Goal: Task Accomplishment & Management: Use online tool/utility

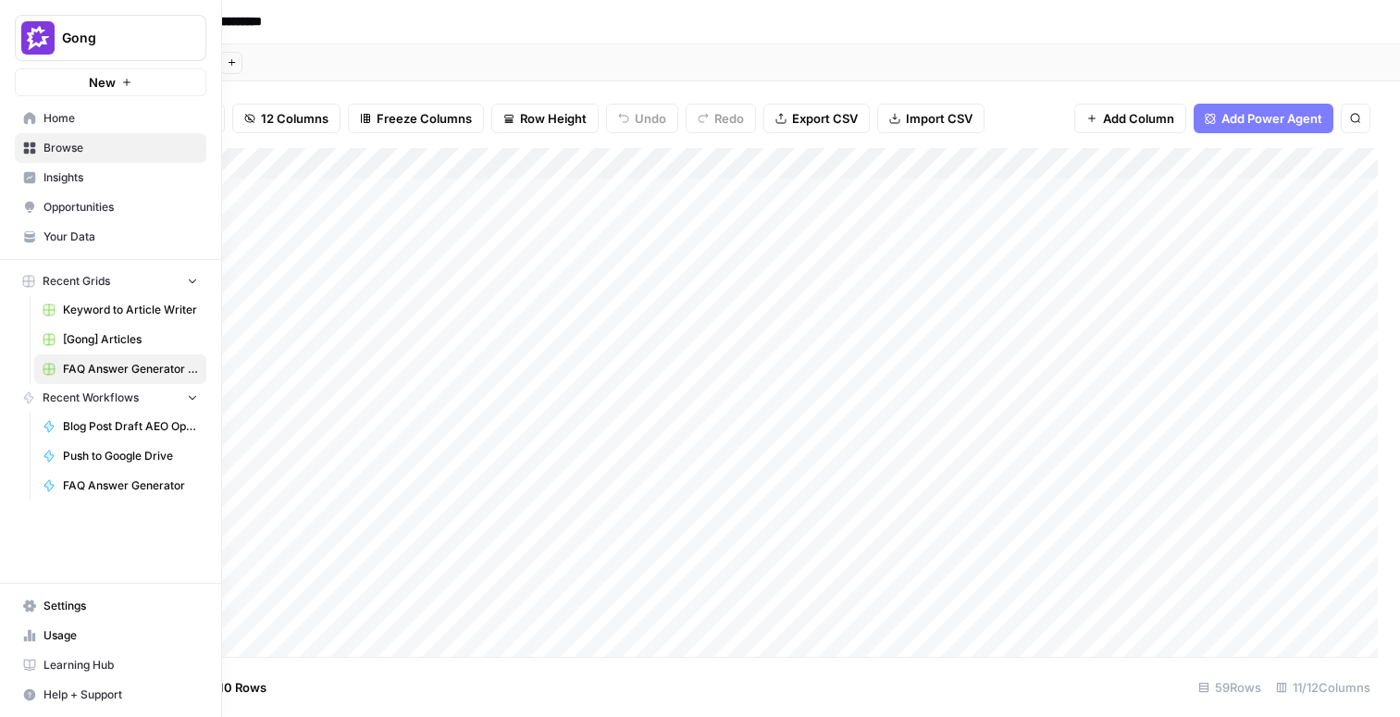
click at [113, 328] on link "[Gong] Articles" at bounding box center [120, 340] width 172 height 30
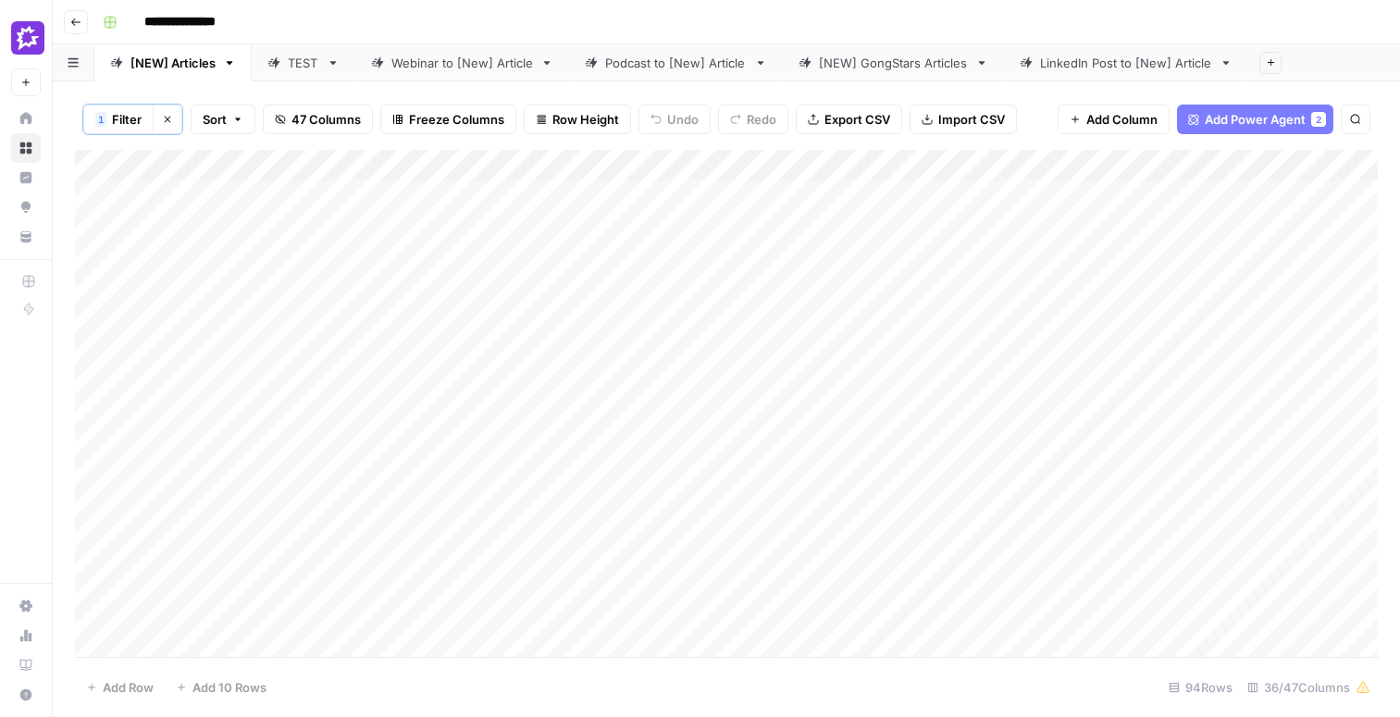
click at [563, 349] on div "Add Column" at bounding box center [726, 403] width 1303 height 507
click at [193, 407] on div "Add Column" at bounding box center [726, 403] width 1303 height 507
click at [898, 390] on div "Add Column" at bounding box center [726, 403] width 1303 height 507
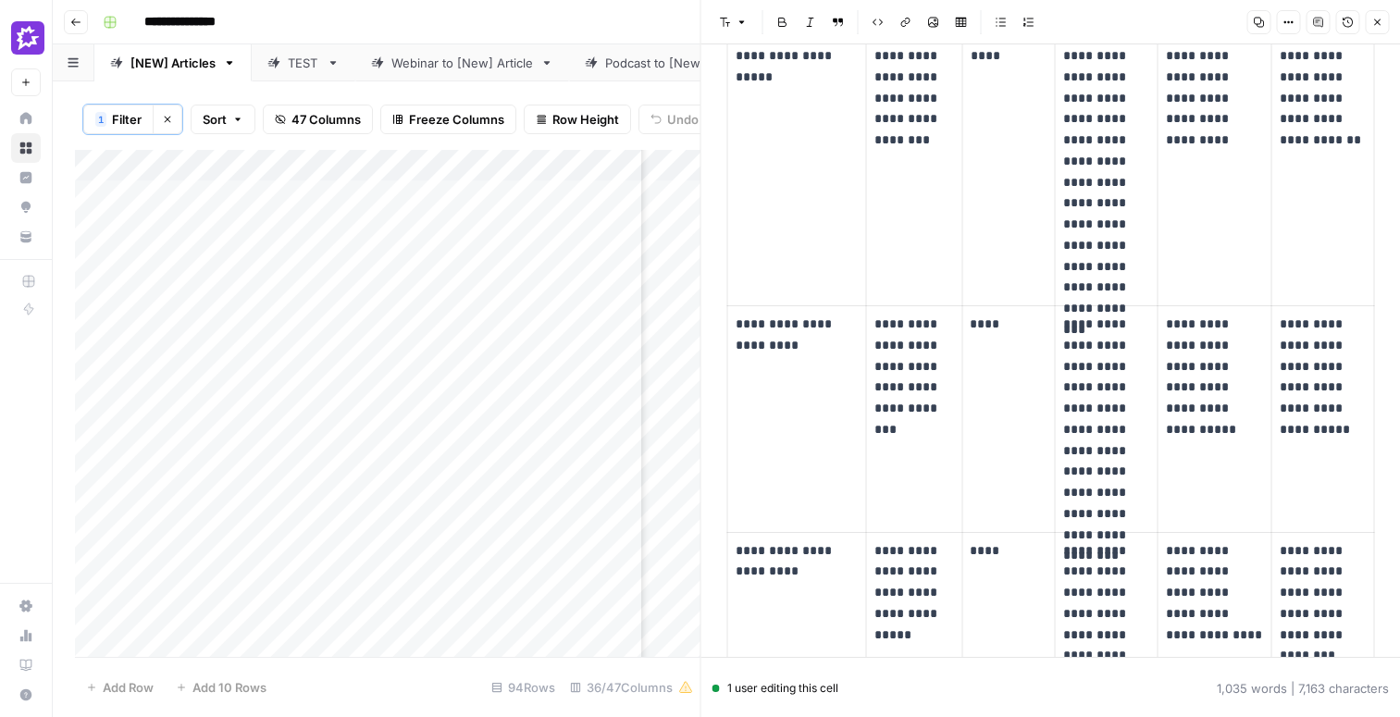
scroll to position [1963, 0]
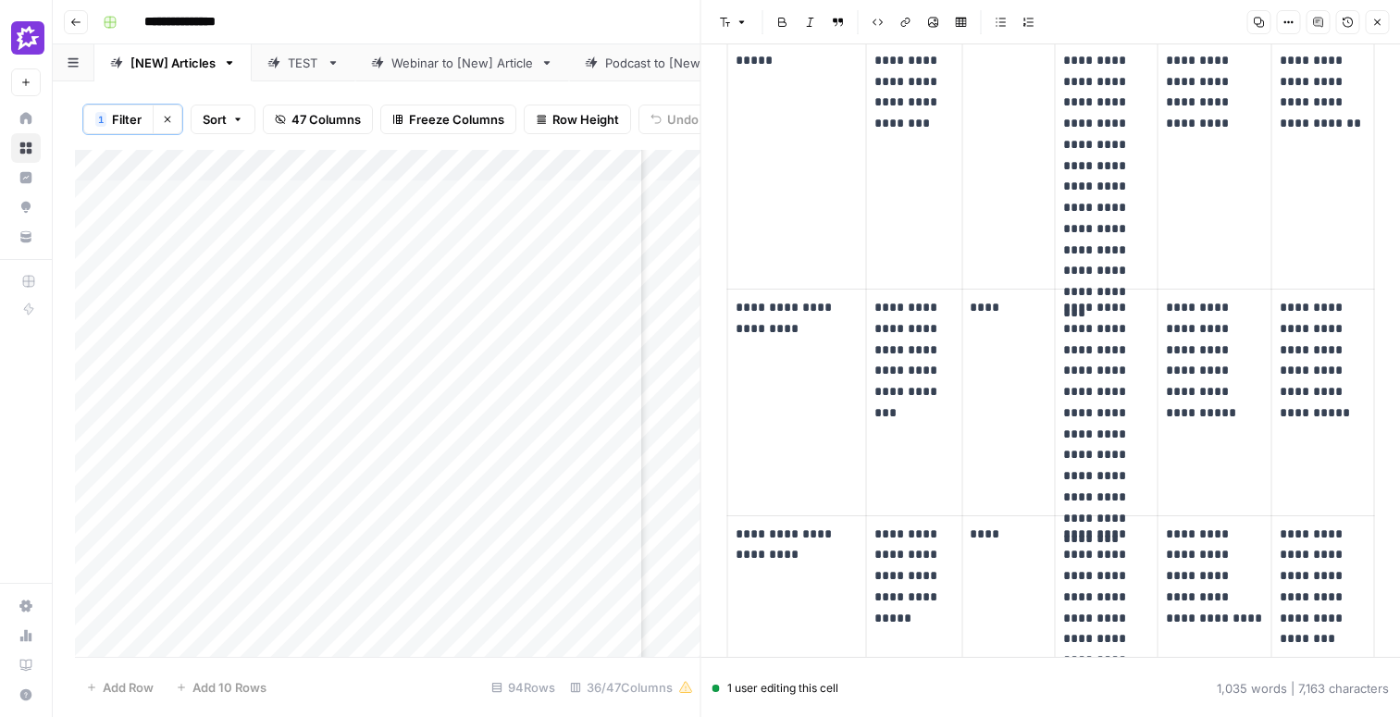
click at [1379, 23] on icon "button" at bounding box center [1376, 22] width 11 height 11
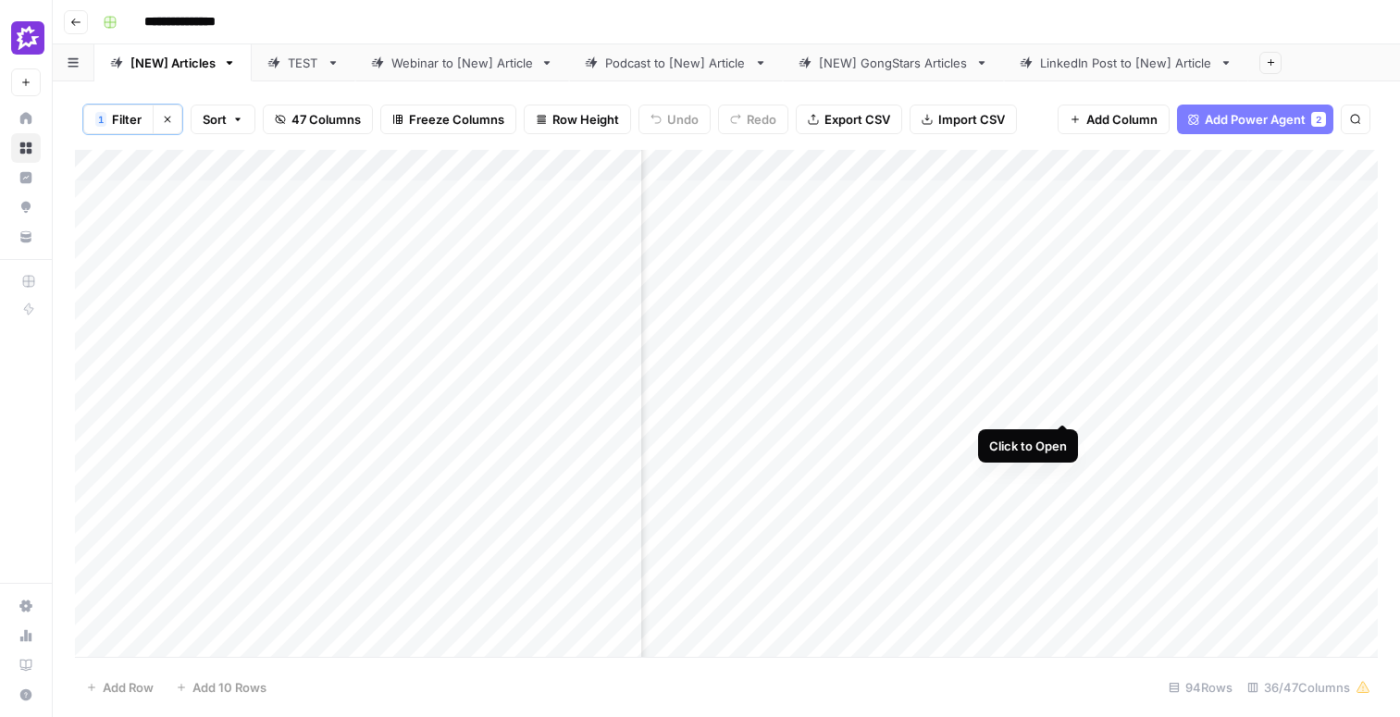
click at [1064, 389] on div "Add Column" at bounding box center [726, 403] width 1303 height 507
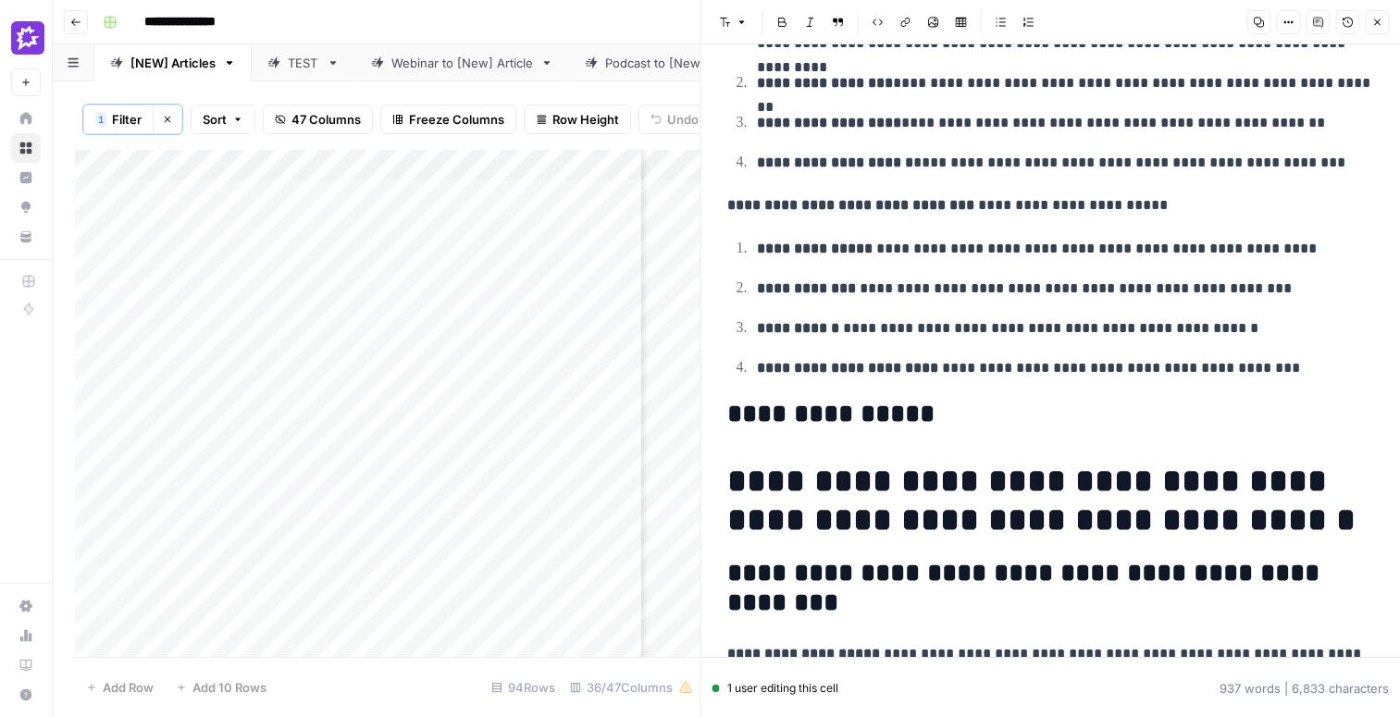
scroll to position [613, 0]
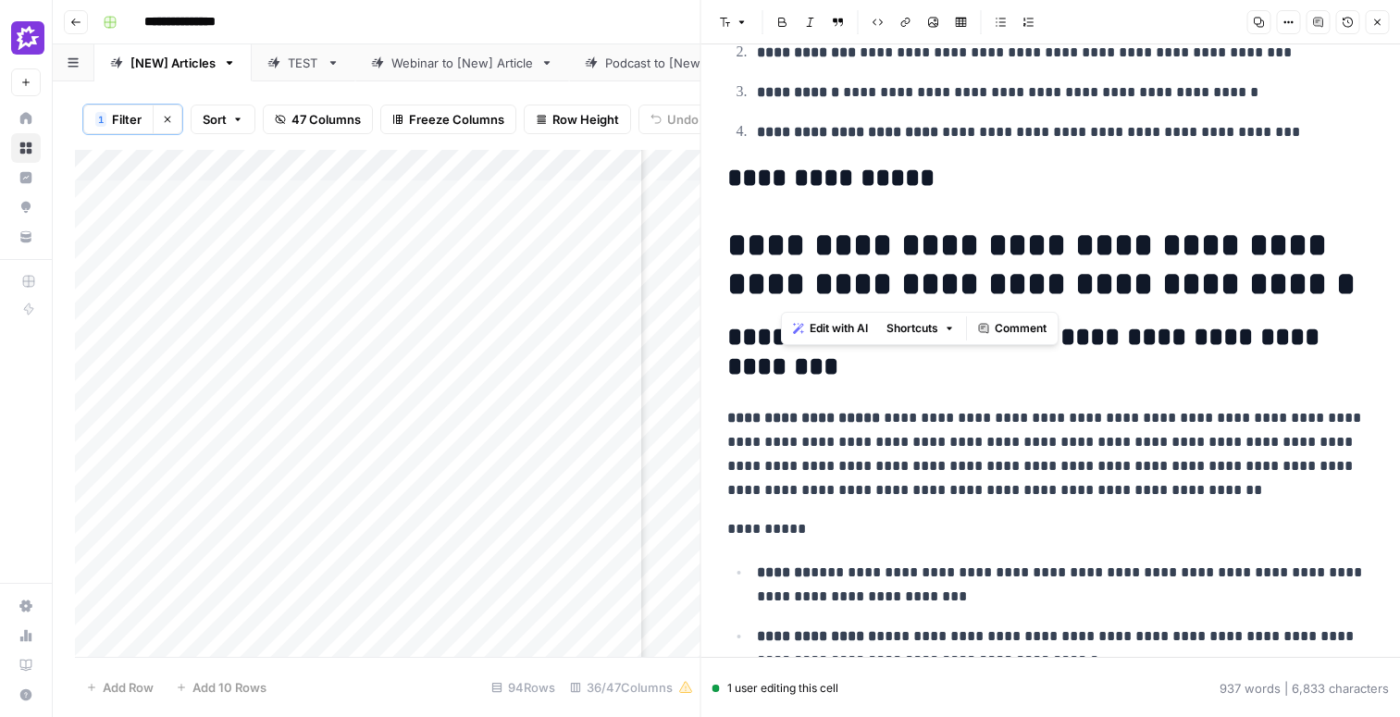
drag, startPoint x: 1259, startPoint y: 281, endPoint x: 790, endPoint y: 254, distance: 469.9
click at [790, 254] on h1 "**********" at bounding box center [1051, 265] width 648 height 78
copy h1 "**********"
click at [1376, 20] on icon "button" at bounding box center [1377, 22] width 6 height 6
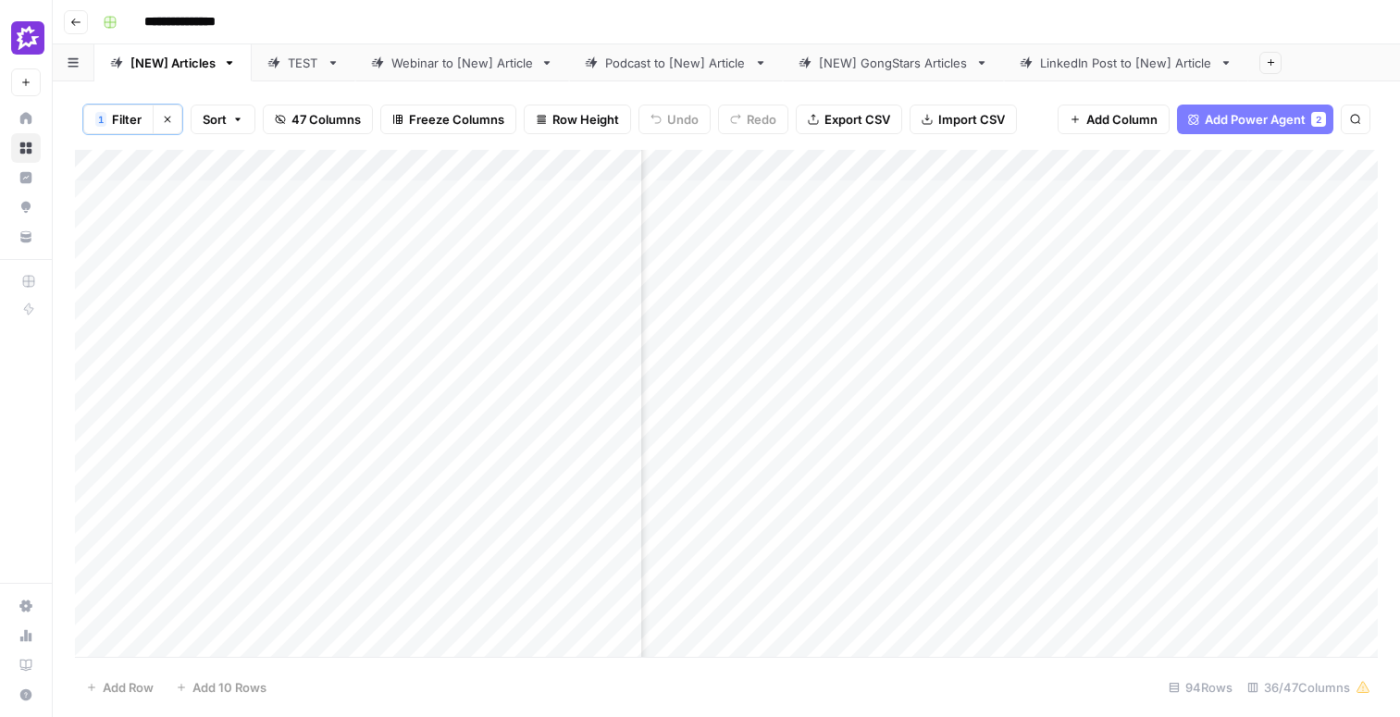
click at [1062, 436] on div "Add Column" at bounding box center [726, 403] width 1303 height 507
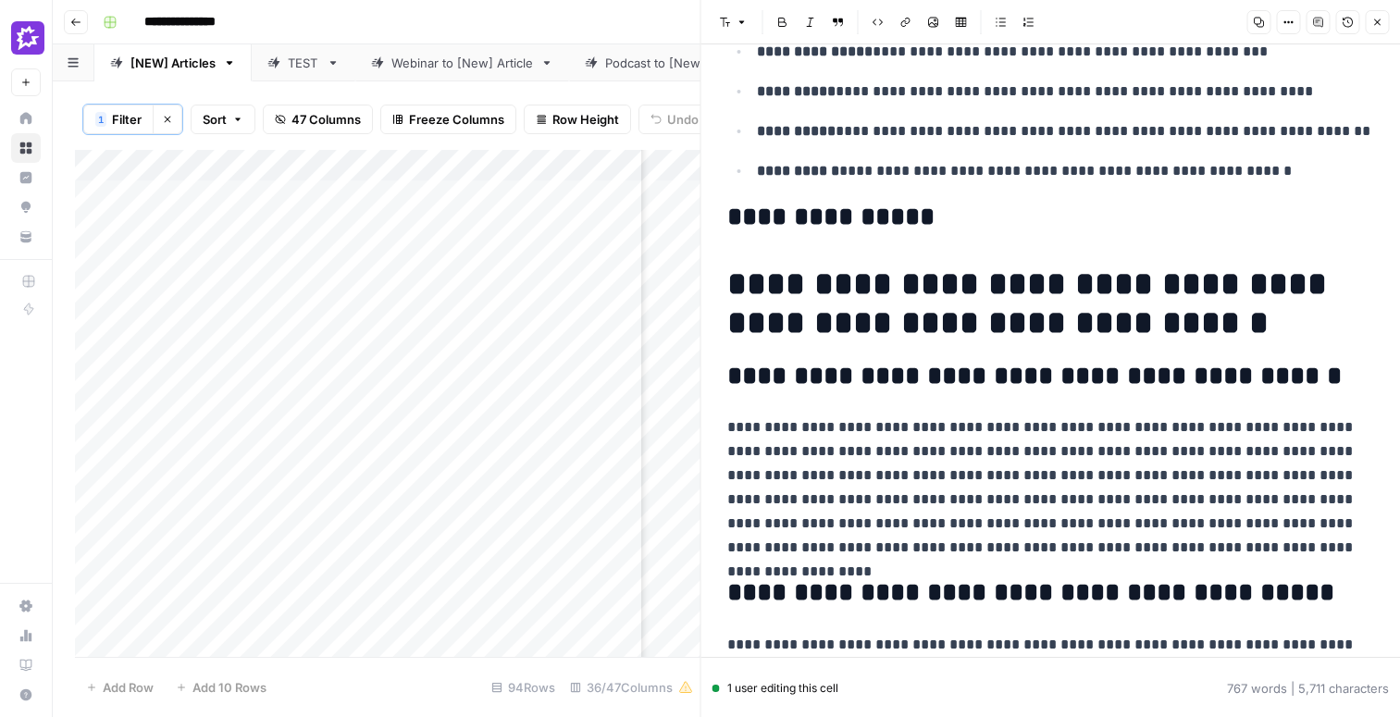
scroll to position [586, 0]
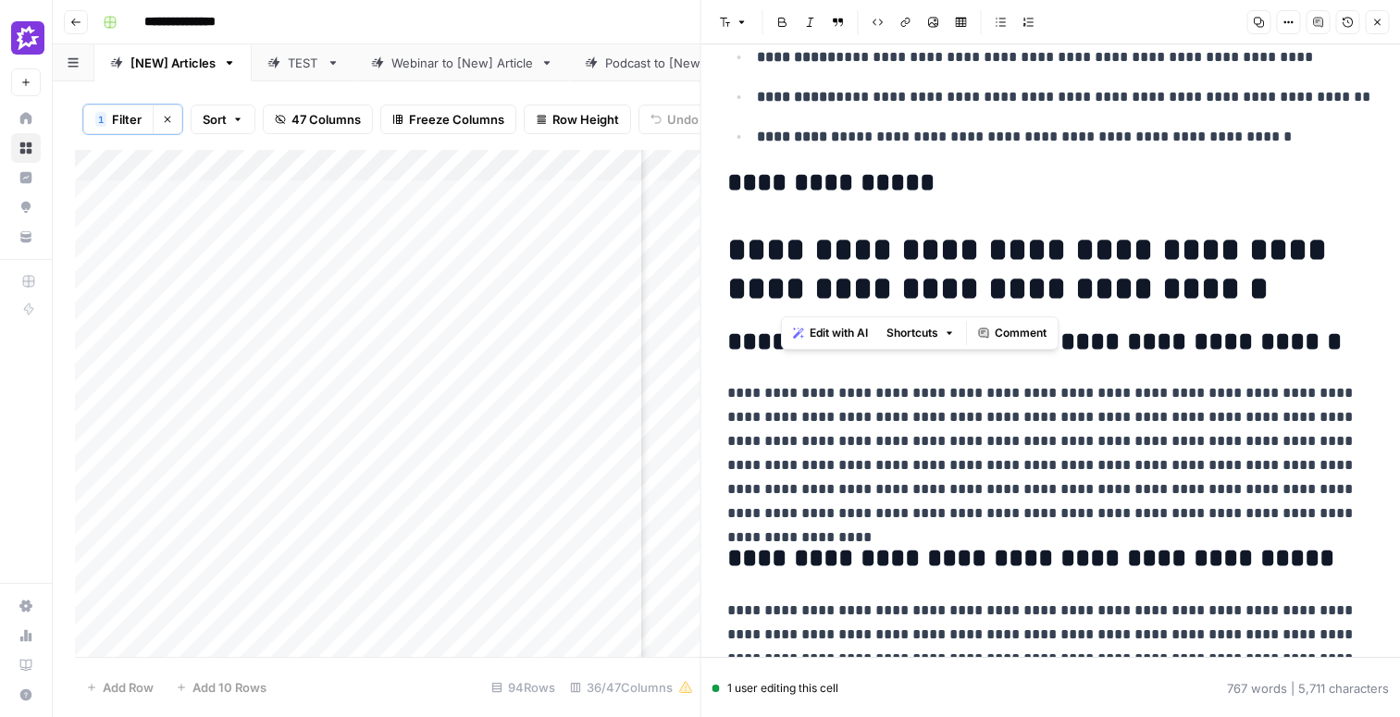
drag, startPoint x: 1072, startPoint y: 300, endPoint x: 786, endPoint y: 264, distance: 289.1
click at [786, 264] on h1 "**********" at bounding box center [1051, 269] width 648 height 78
copy h1 "**********"
click at [1377, 26] on icon "button" at bounding box center [1376, 22] width 11 height 11
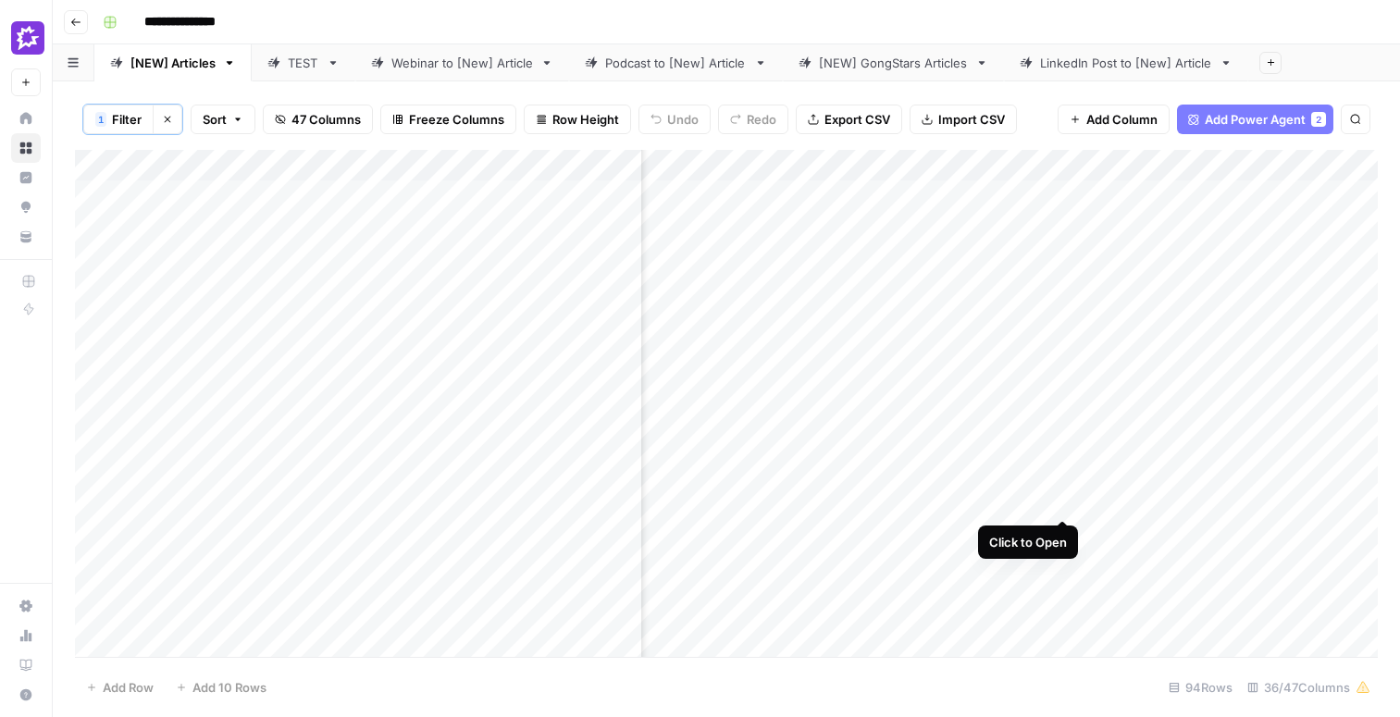
click at [1064, 483] on div "Add Column" at bounding box center [726, 403] width 1303 height 507
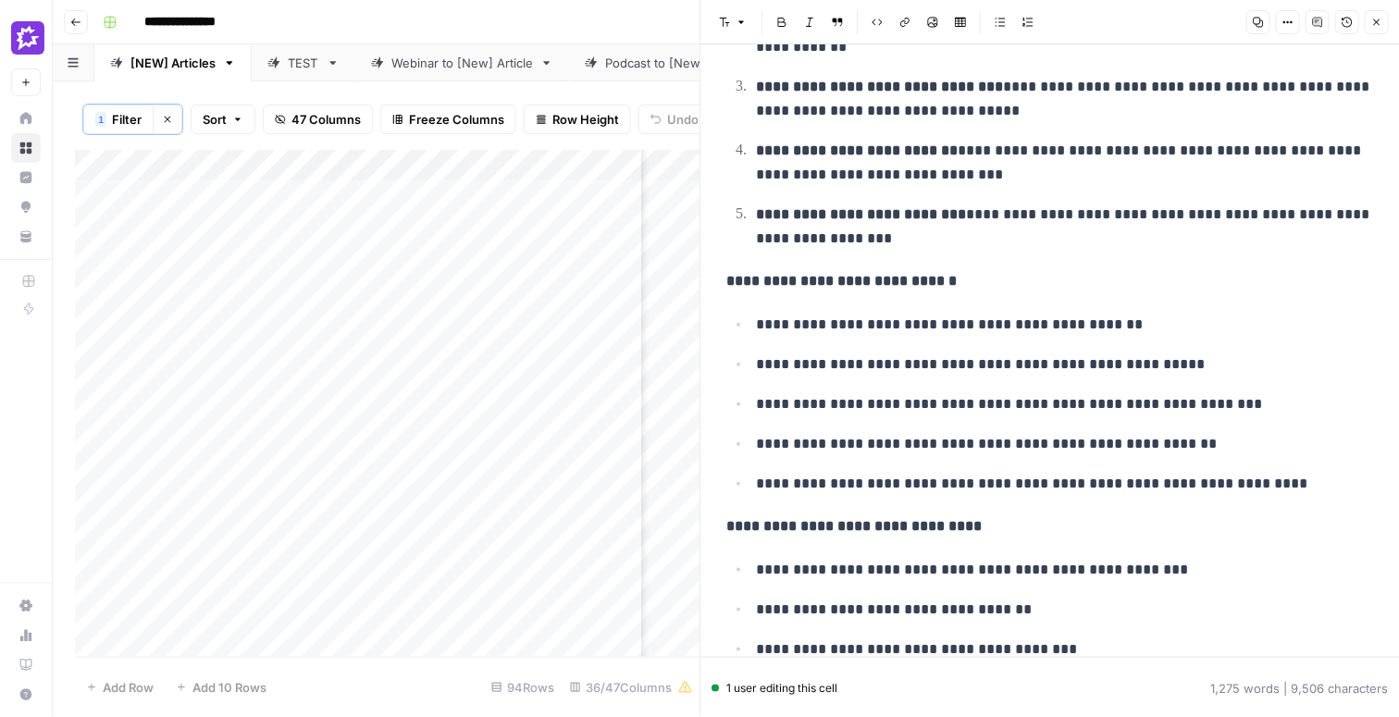
scroll to position [710, 0]
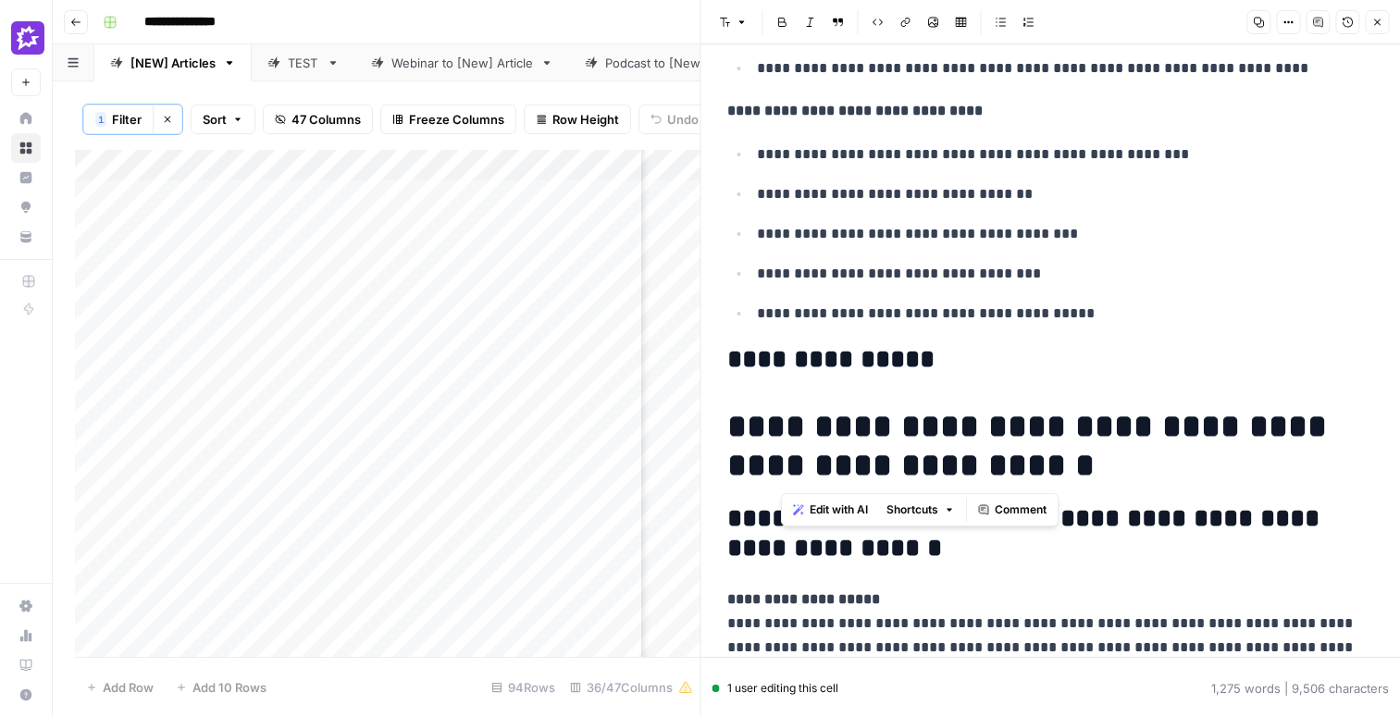
drag, startPoint x: 994, startPoint y: 464, endPoint x: 781, endPoint y: 432, distance: 215.3
click at [781, 432] on h1 "**********" at bounding box center [1051, 446] width 648 height 78
copy h1 "**********"
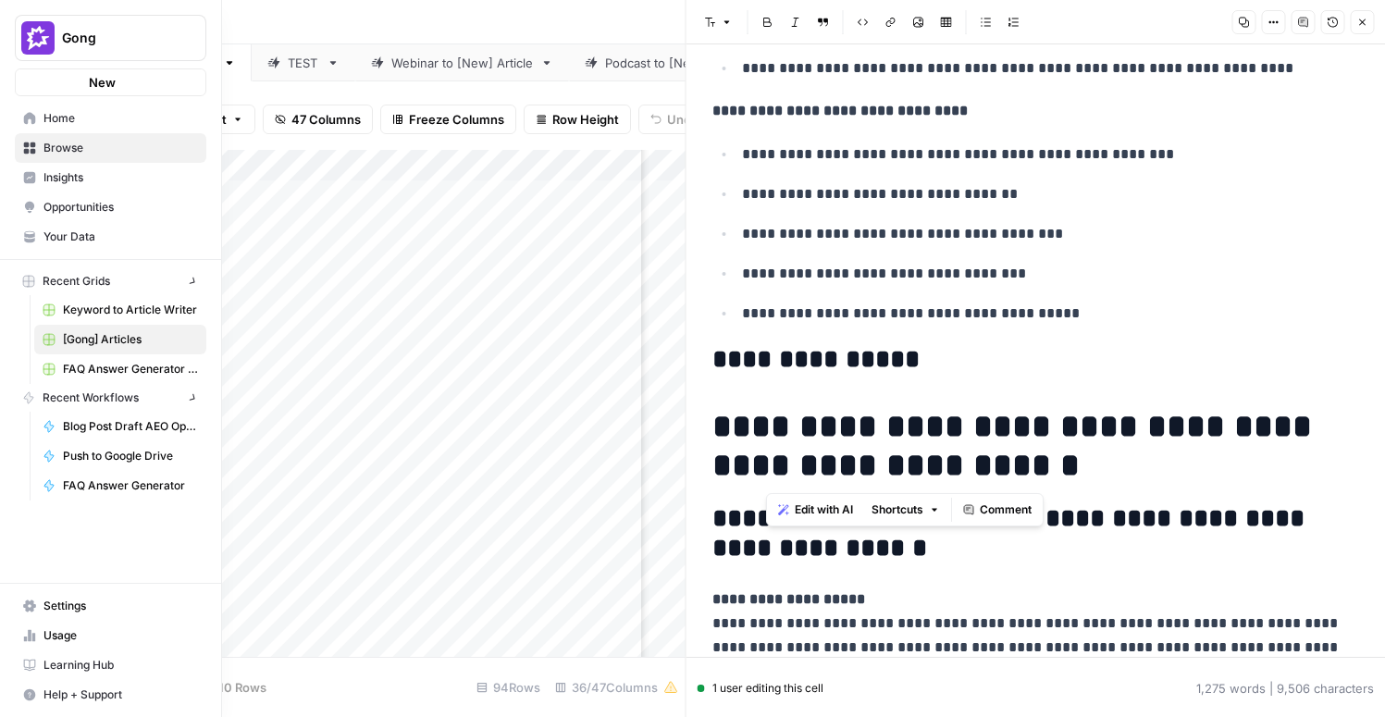
click at [31, 41] on img "Workspace: Gong" at bounding box center [37, 37] width 33 height 33
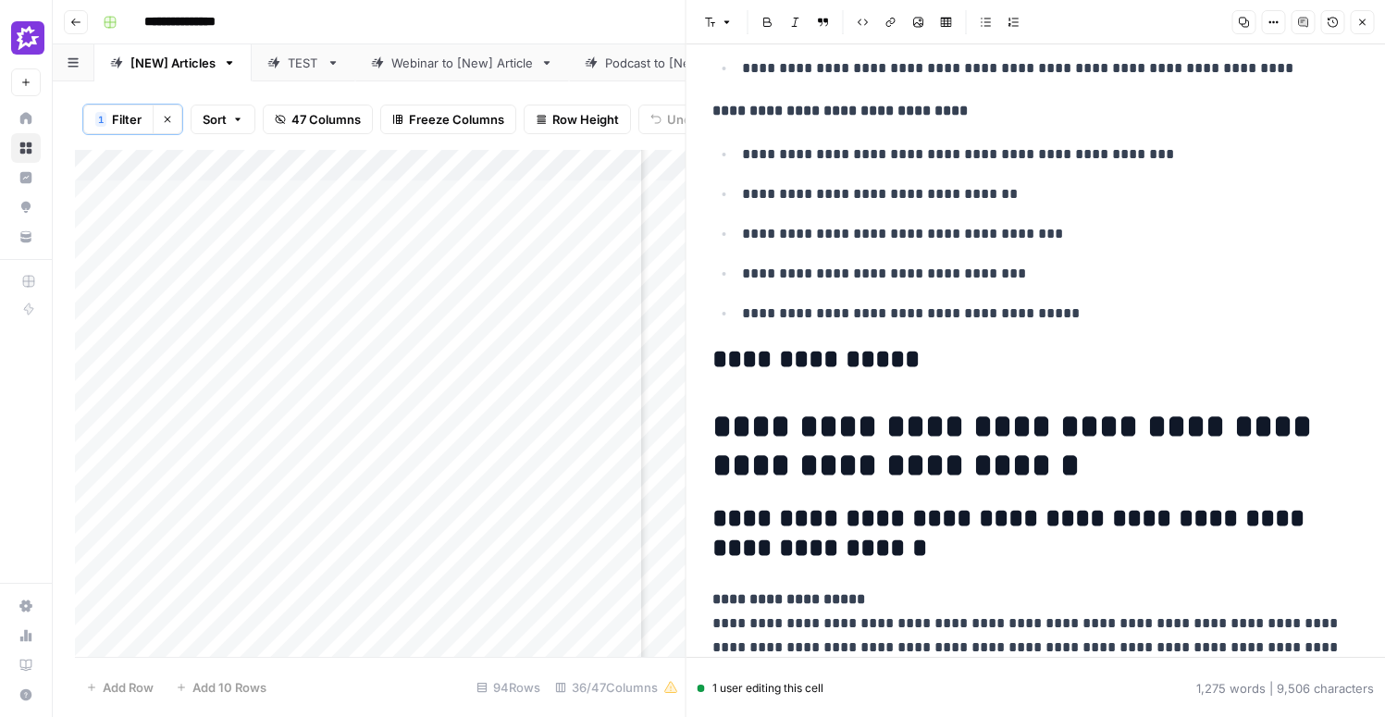
click at [281, 22] on div "**********" at bounding box center [730, 22] width 1271 height 30
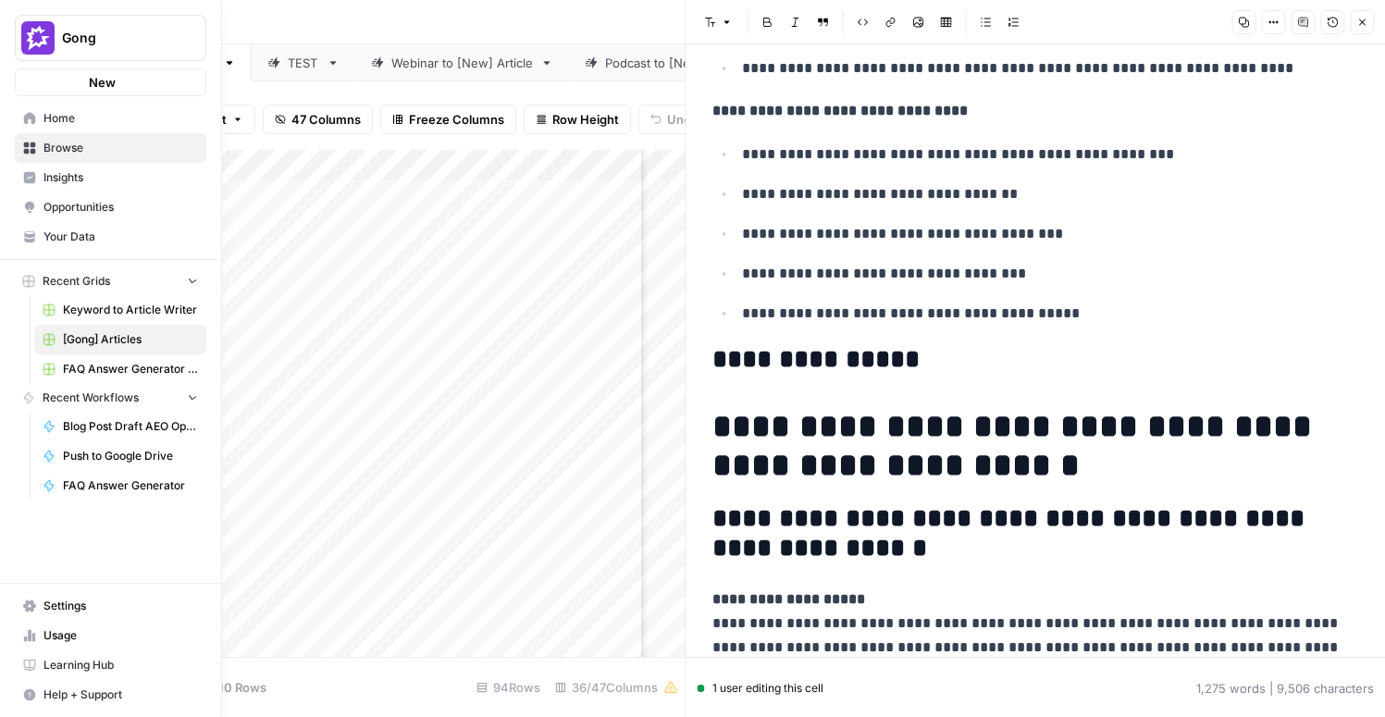
click at [27, 119] on icon at bounding box center [30, 118] width 12 height 12
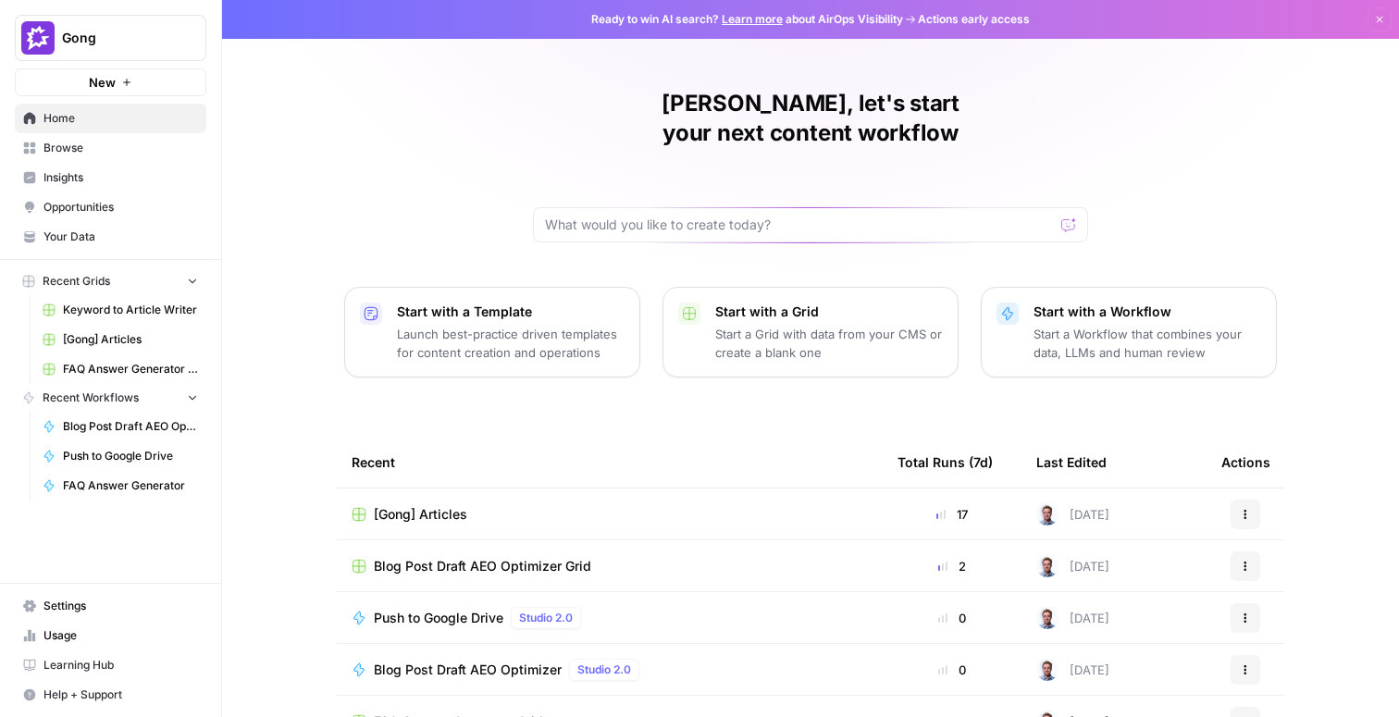
click at [79, 239] on span "Your Data" at bounding box center [120, 237] width 155 height 17
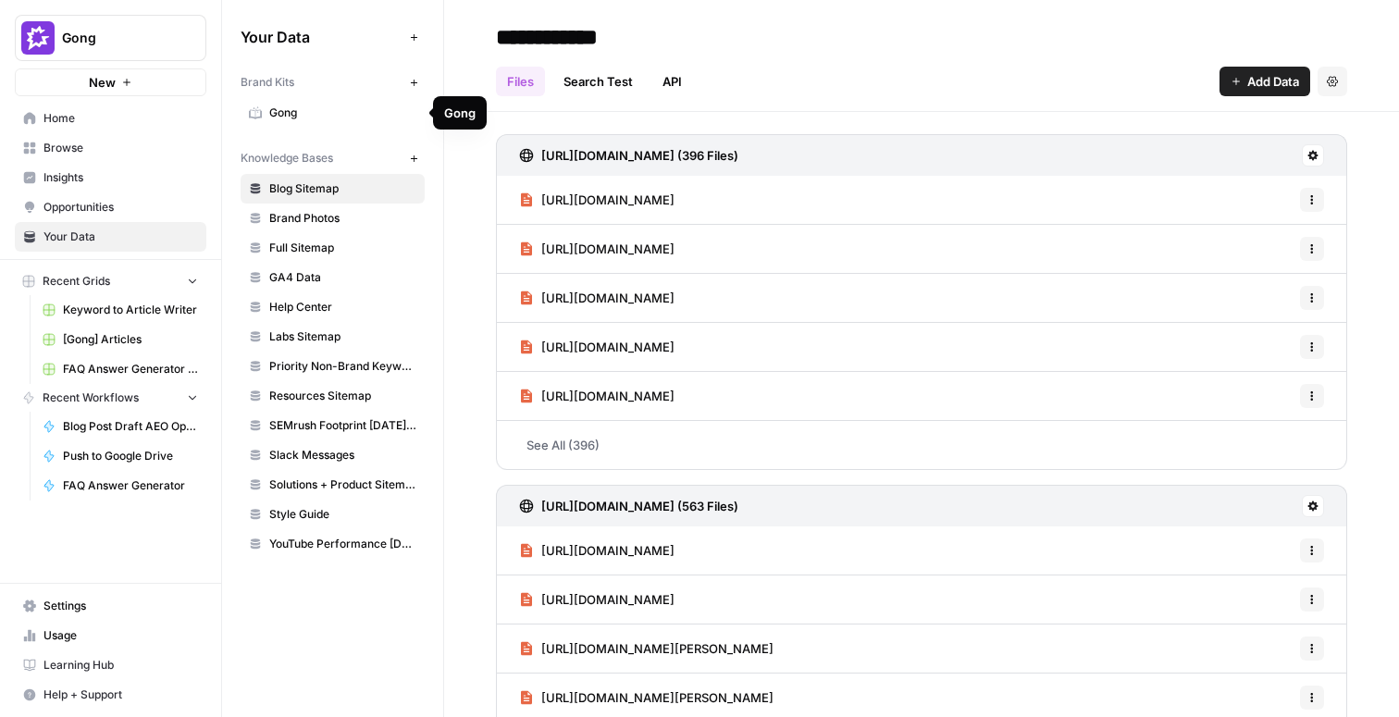
click at [289, 117] on span "Gong" at bounding box center [342, 113] width 147 height 17
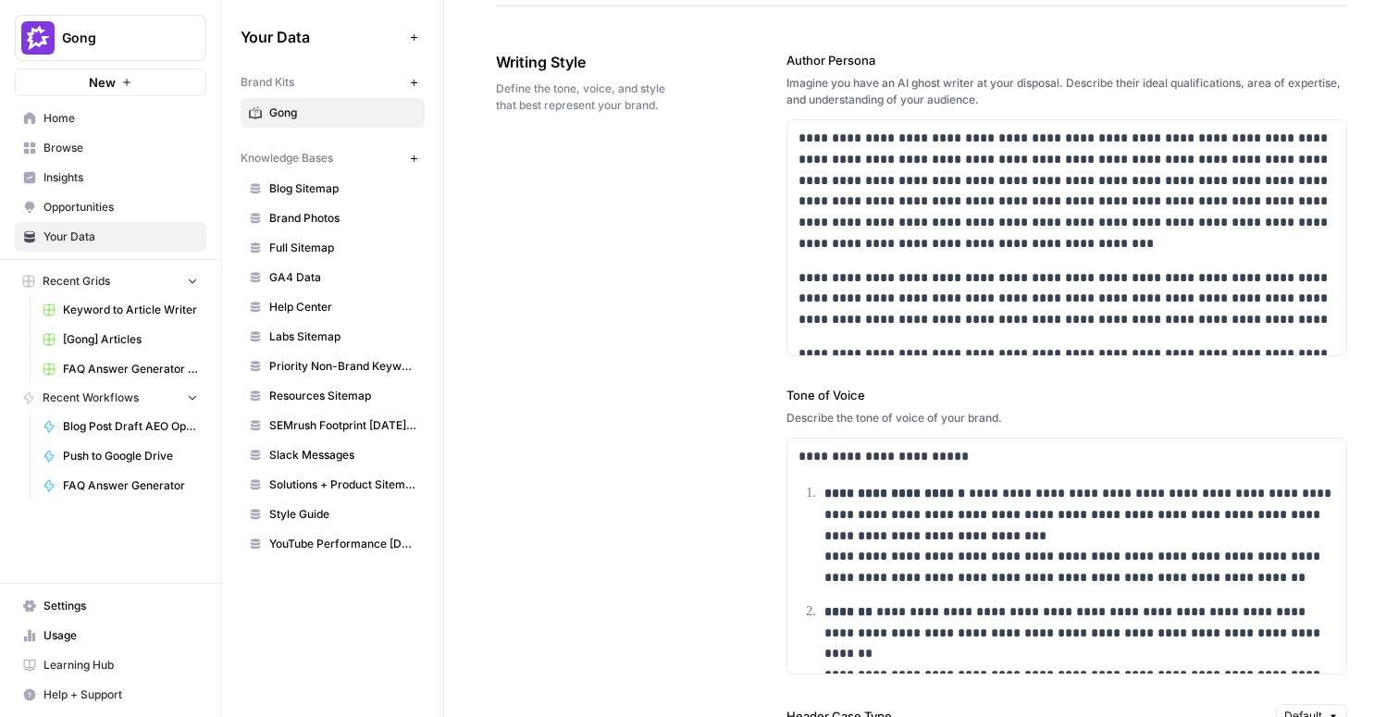
scroll to position [1638, 0]
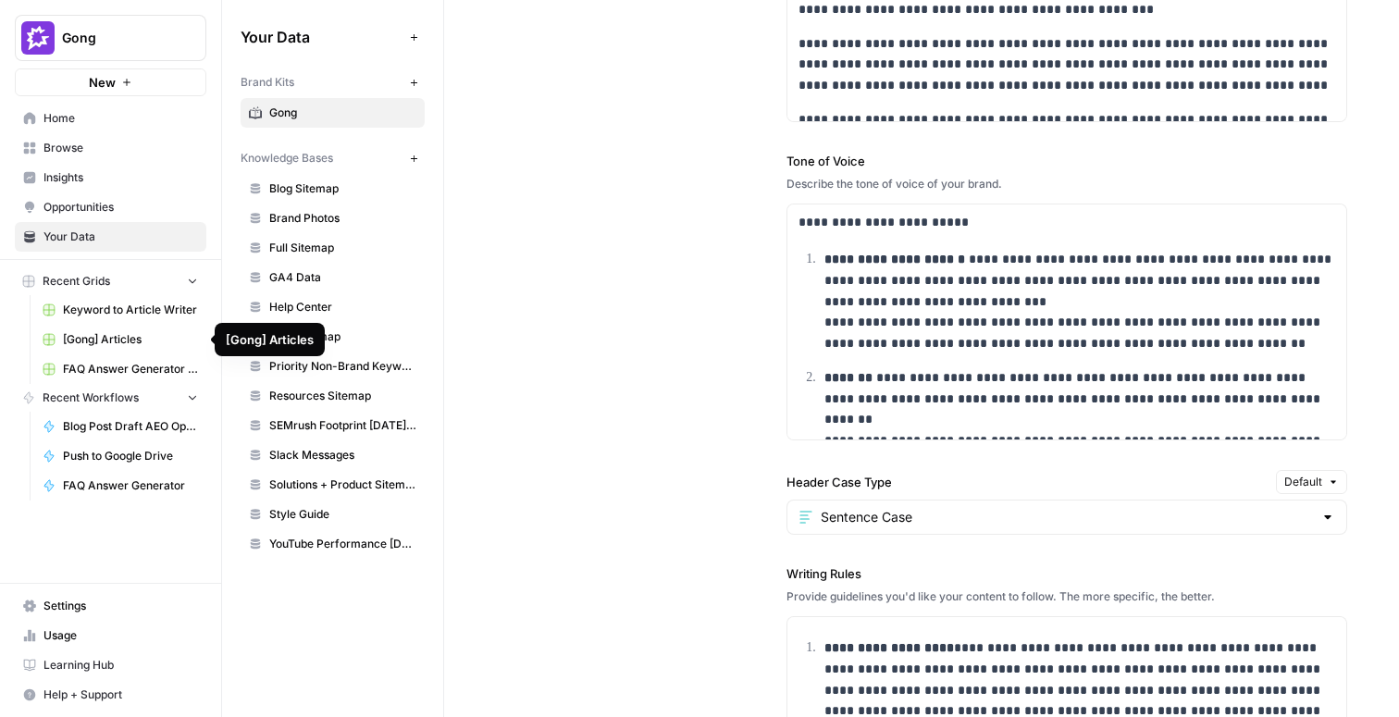
click at [145, 343] on span "[Gong] Articles" at bounding box center [130, 339] width 135 height 17
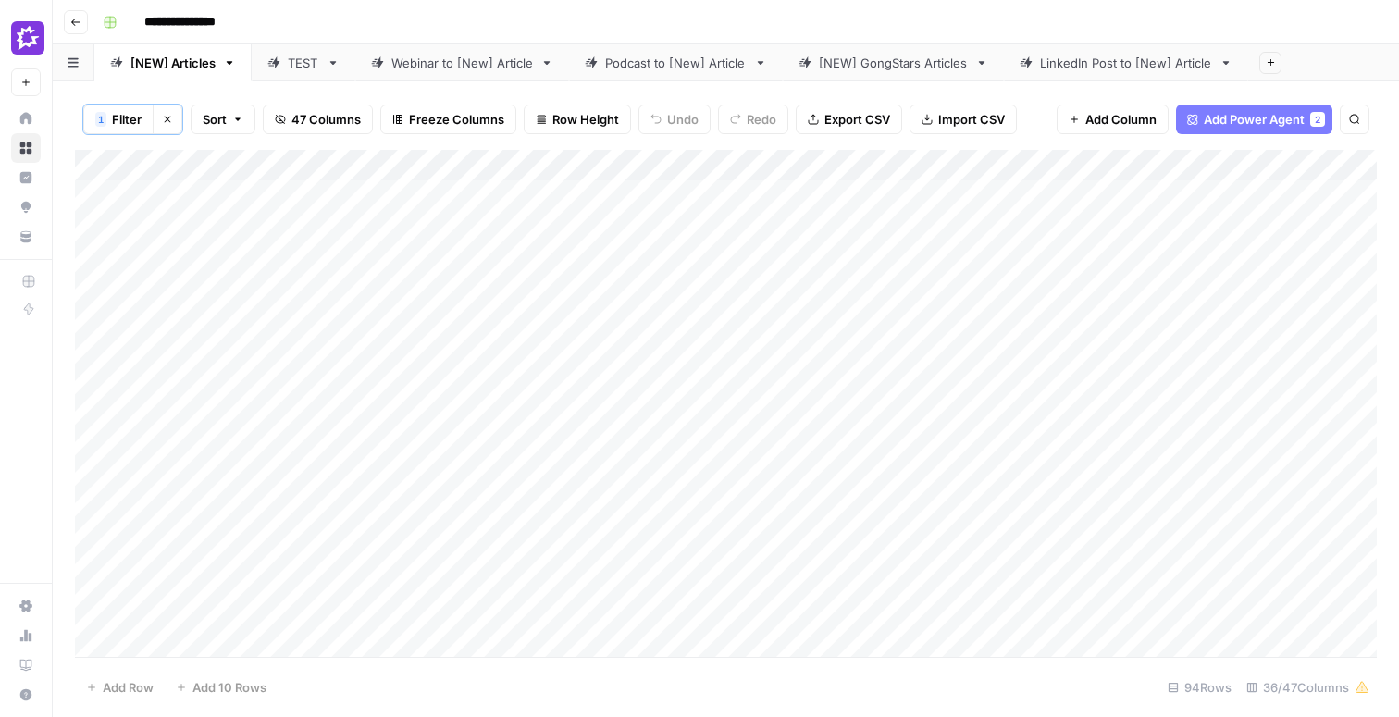
click at [722, 399] on div "Add Column" at bounding box center [726, 403] width 1302 height 507
click at [537, 404] on div "Add Column" at bounding box center [726, 403] width 1302 height 507
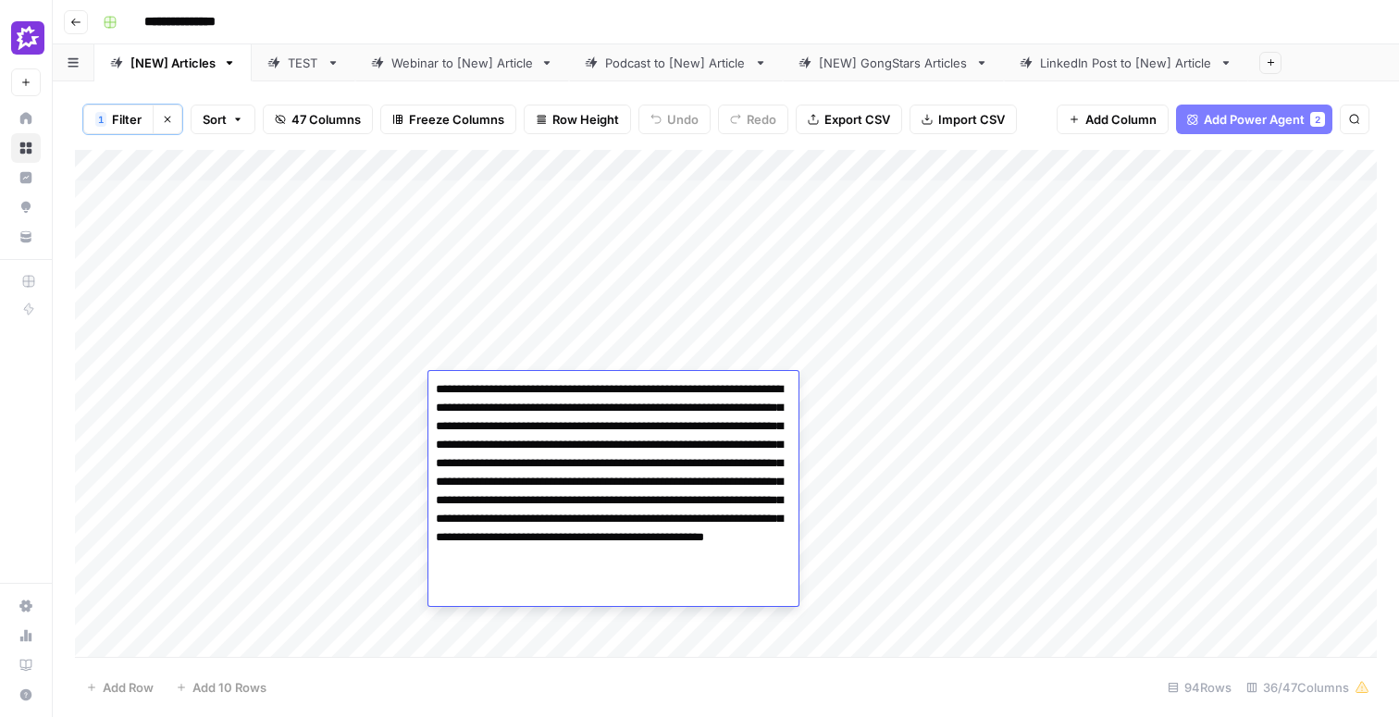
click at [580, 355] on div "Add Column" at bounding box center [726, 403] width 1302 height 507
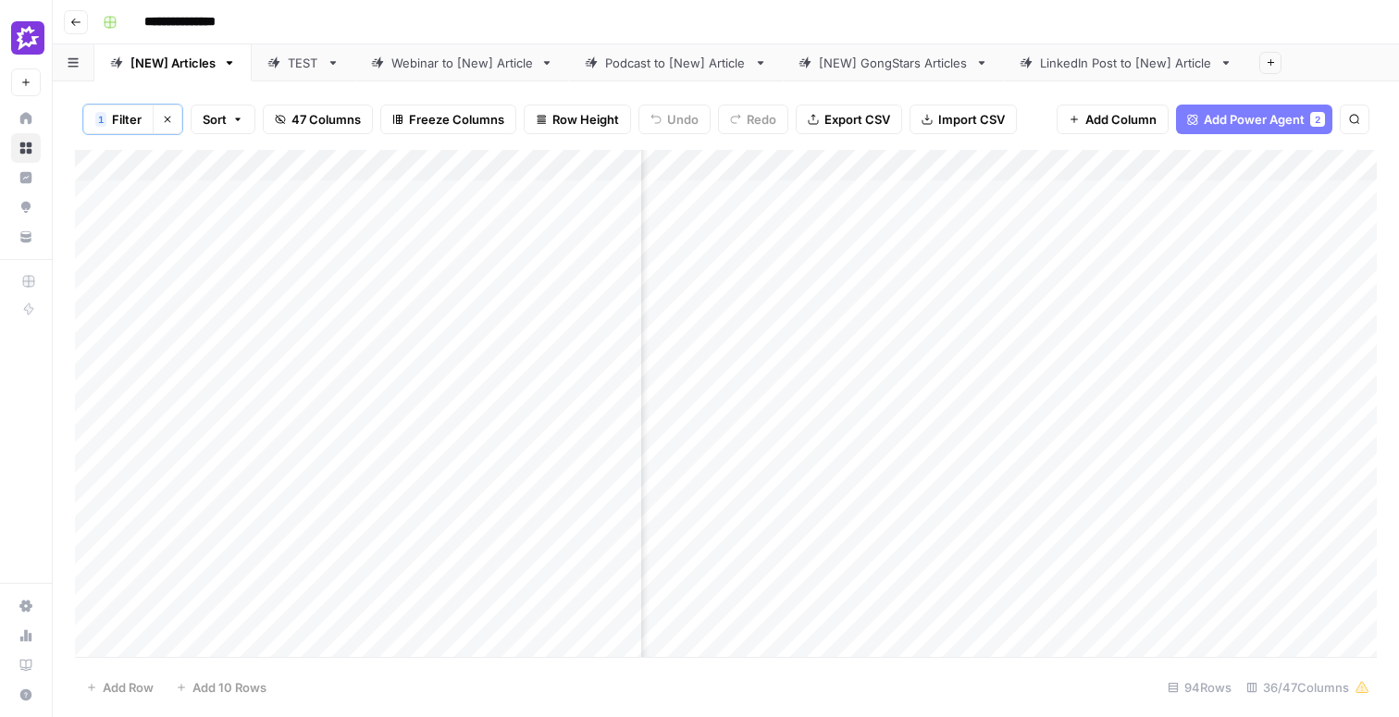
scroll to position [2, 186]
click at [581, 377] on div "Add Column" at bounding box center [726, 403] width 1302 height 507
click at [898, 385] on div "Add Column" at bounding box center [726, 403] width 1302 height 507
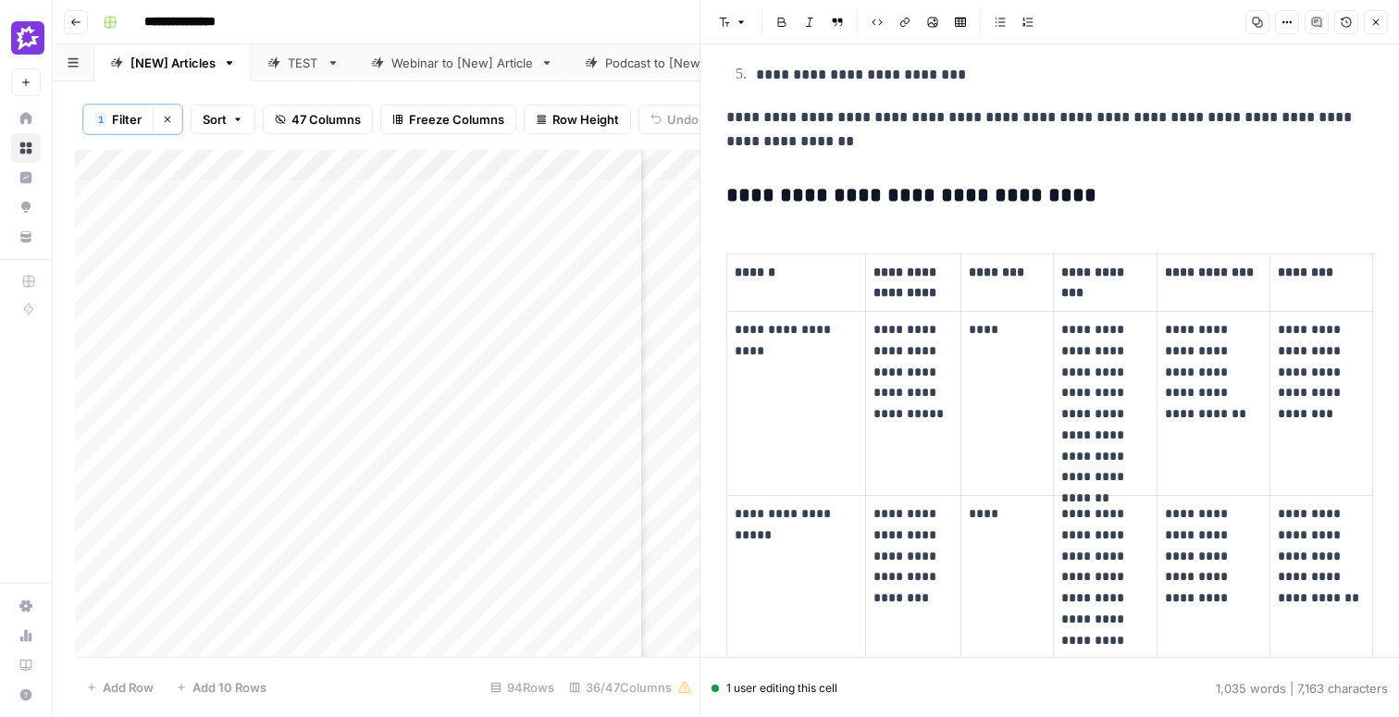
scroll to position [1491, 0]
click at [1380, 25] on icon "button" at bounding box center [1375, 22] width 11 height 11
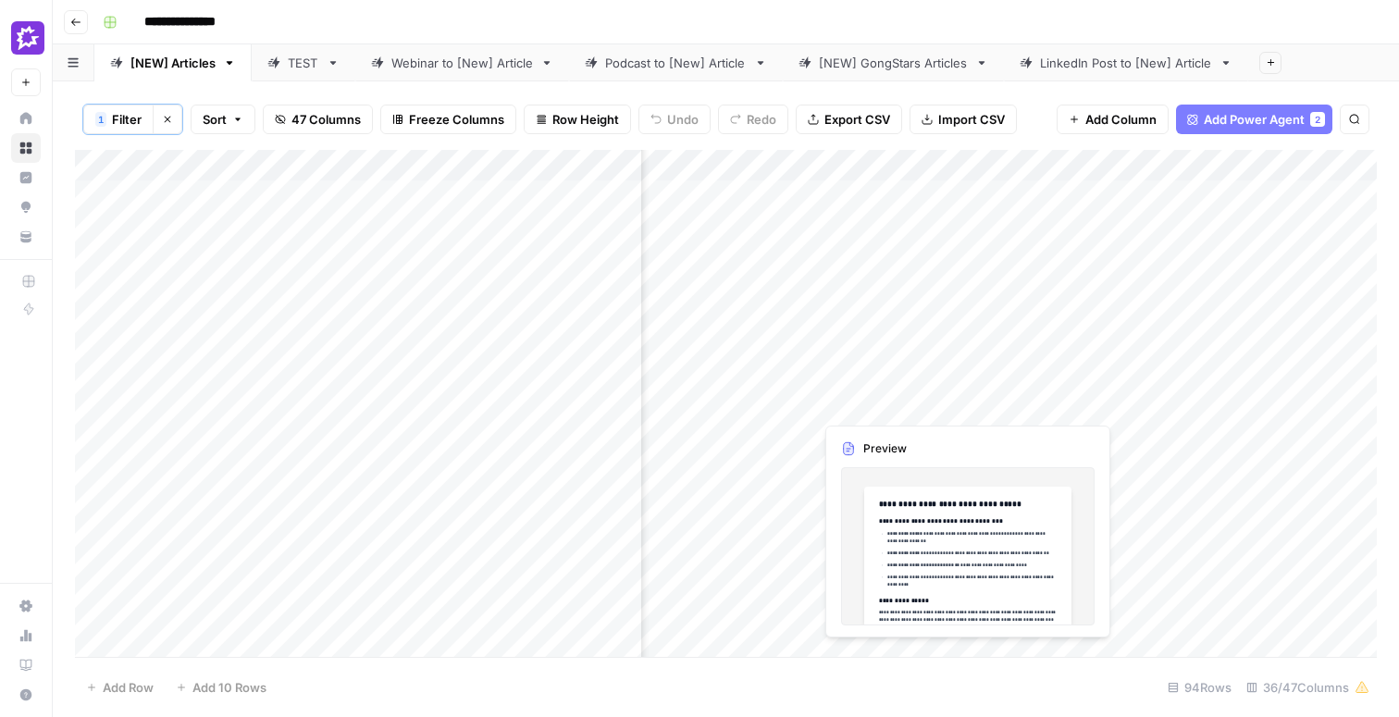
scroll to position [1, 2033]
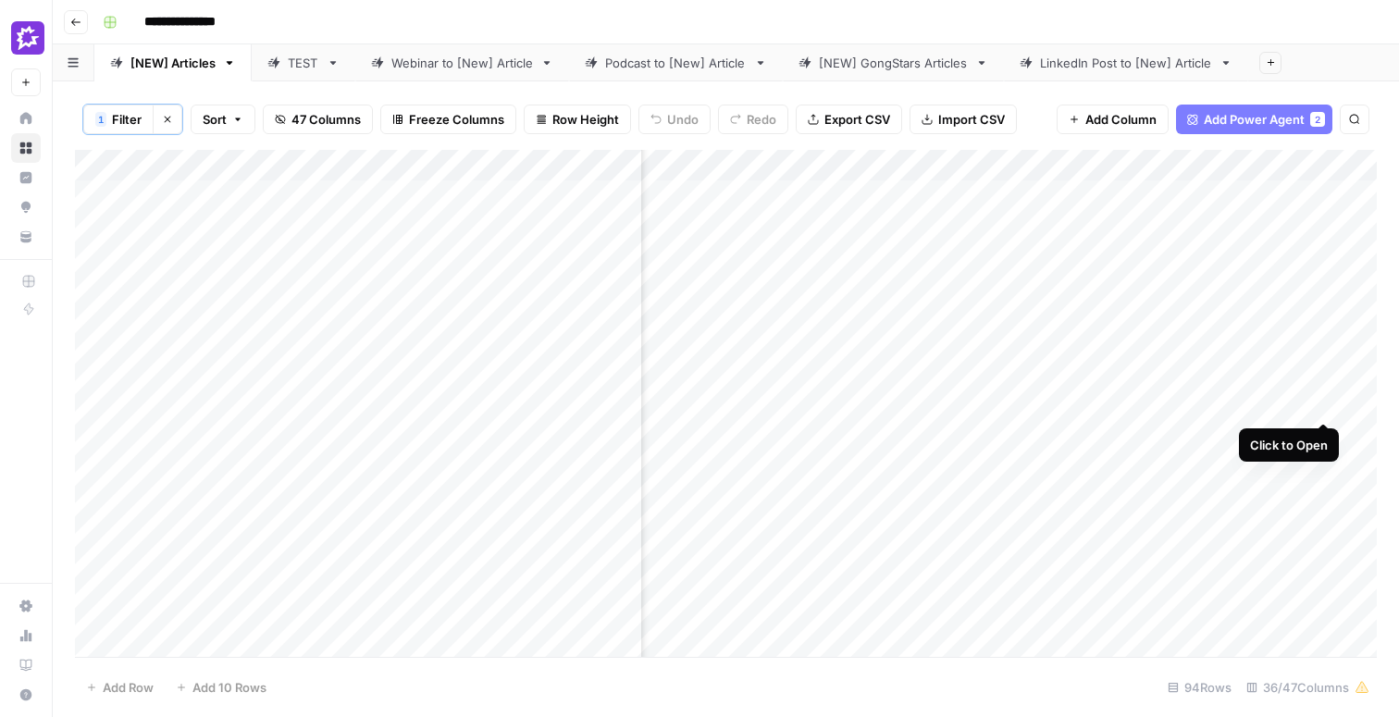
click at [1325, 387] on div "Add Column" at bounding box center [726, 403] width 1302 height 507
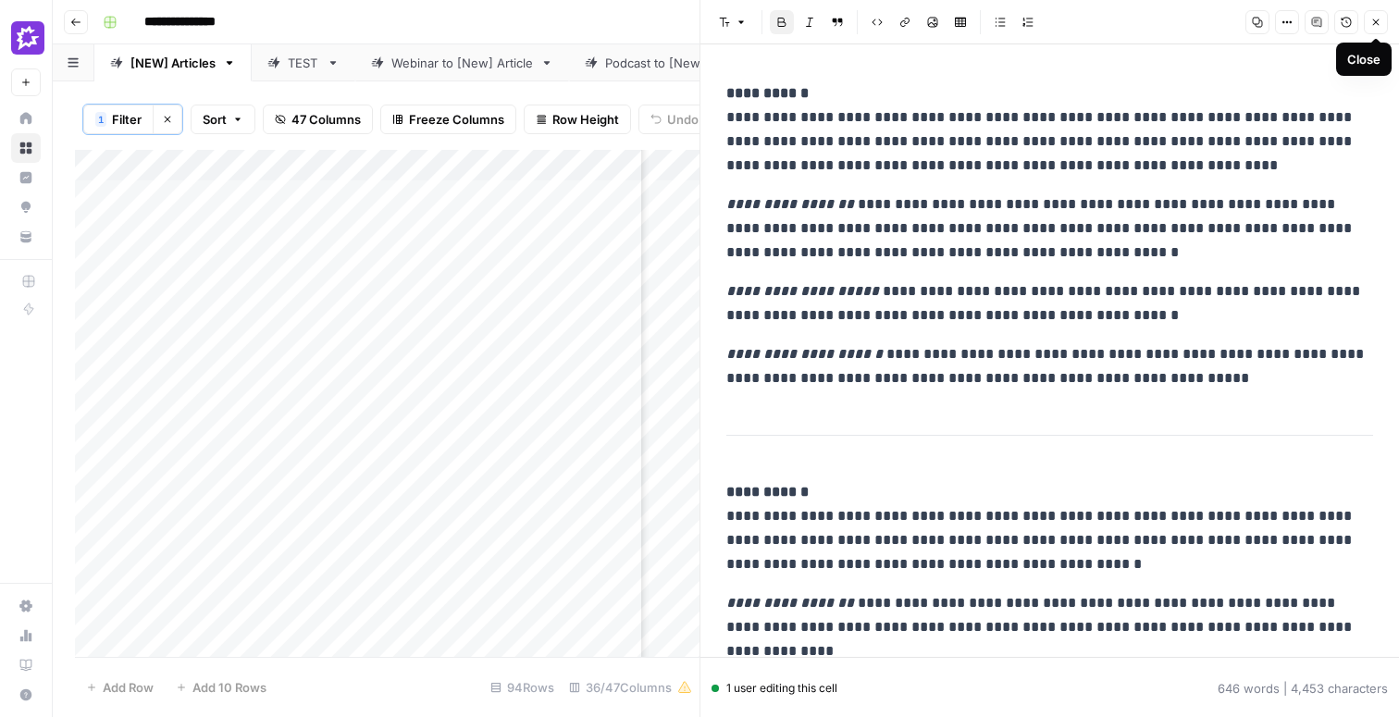
click at [1373, 19] on icon "button" at bounding box center [1375, 22] width 11 height 11
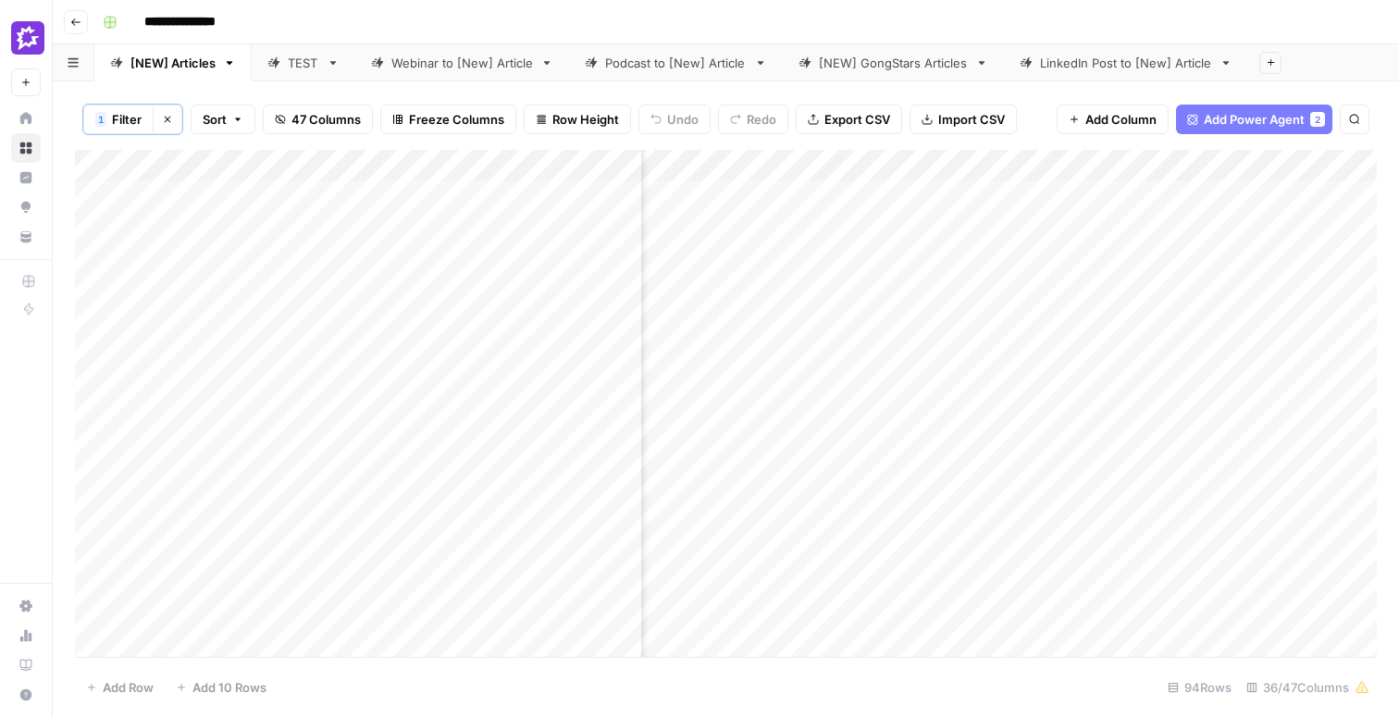
scroll to position [0, 2890]
click at [1113, 246] on div "Add Column" at bounding box center [726, 403] width 1302 height 507
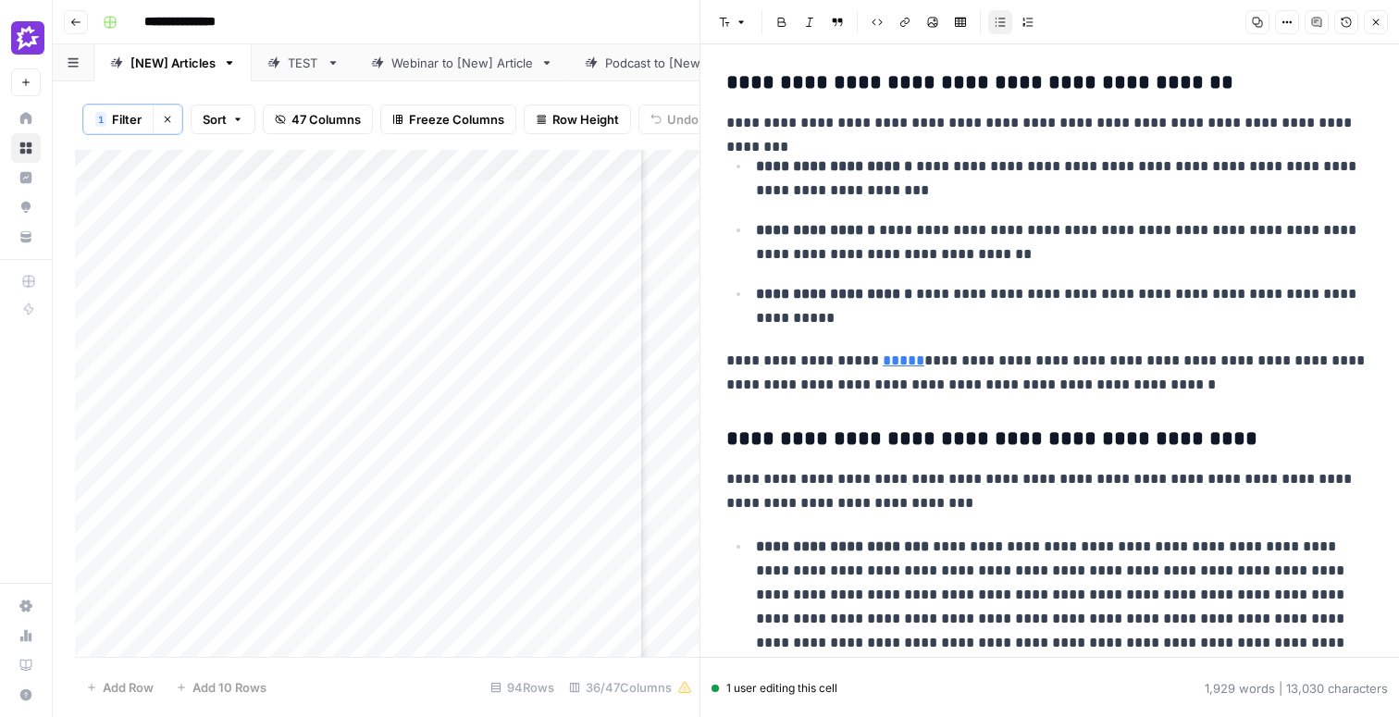
scroll to position [1199, 0]
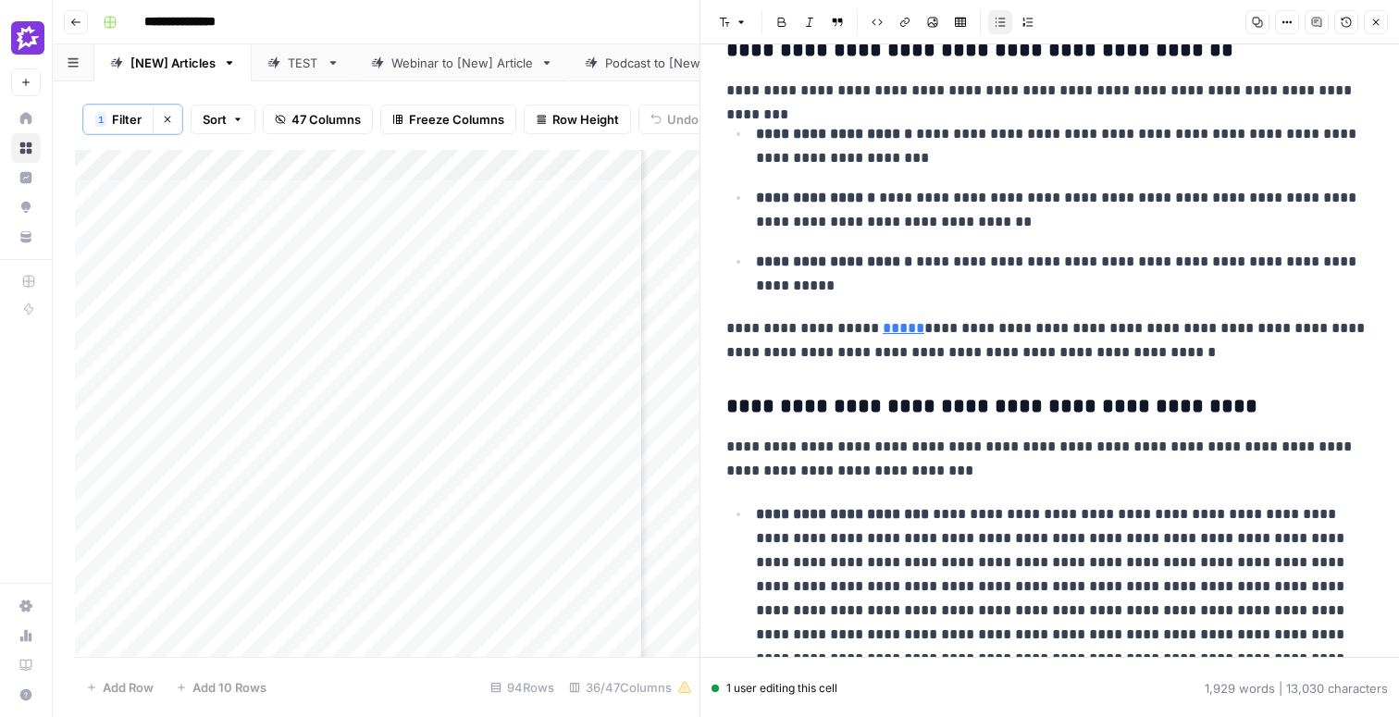
click at [1380, 22] on span "Close" at bounding box center [1380, 22] width 1 height 1
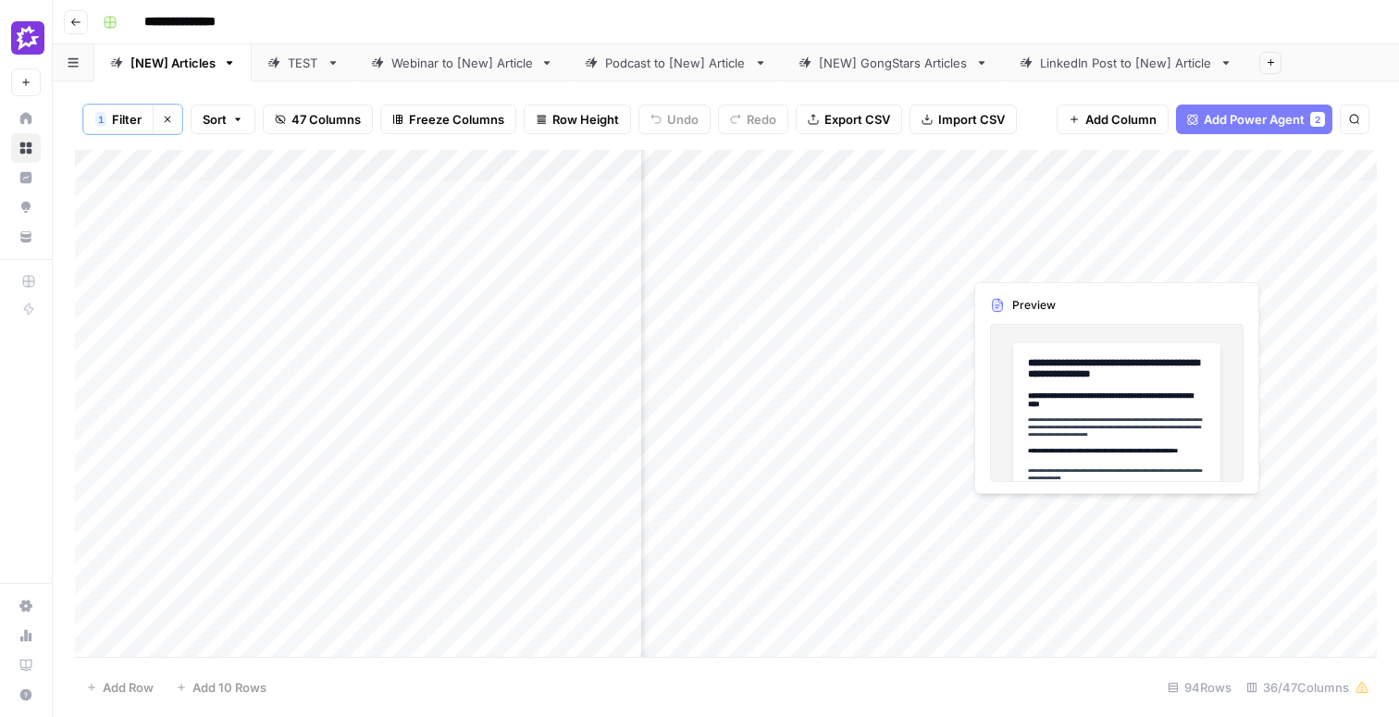
scroll to position [0, 3246]
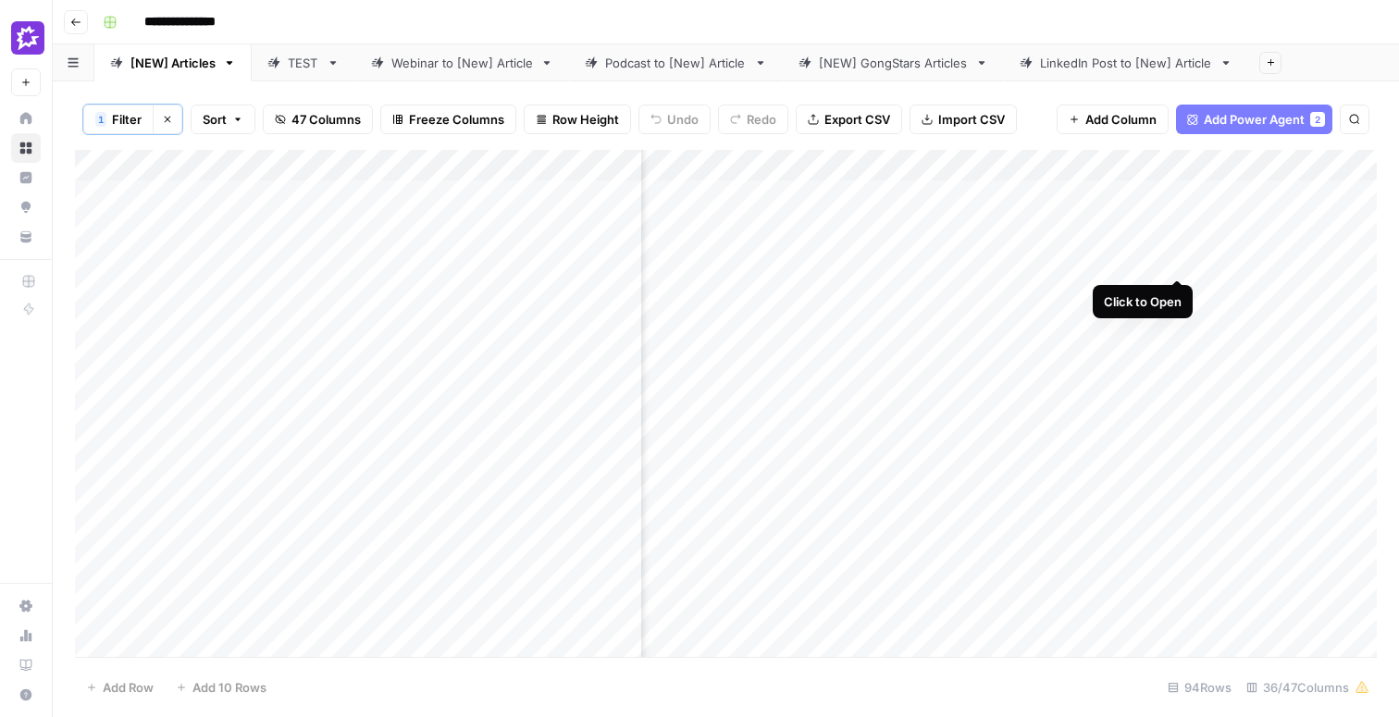
click at [1179, 243] on div "Add Column" at bounding box center [726, 403] width 1302 height 507
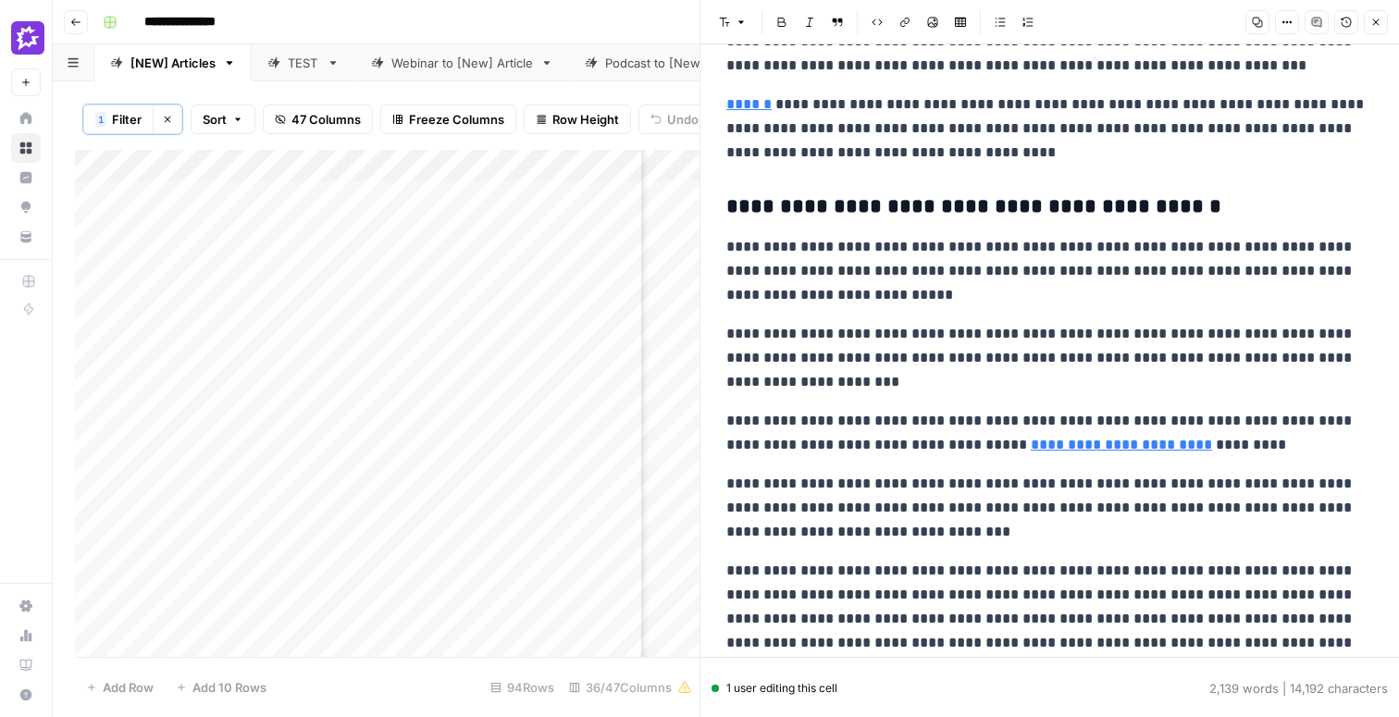
scroll to position [392, 0]
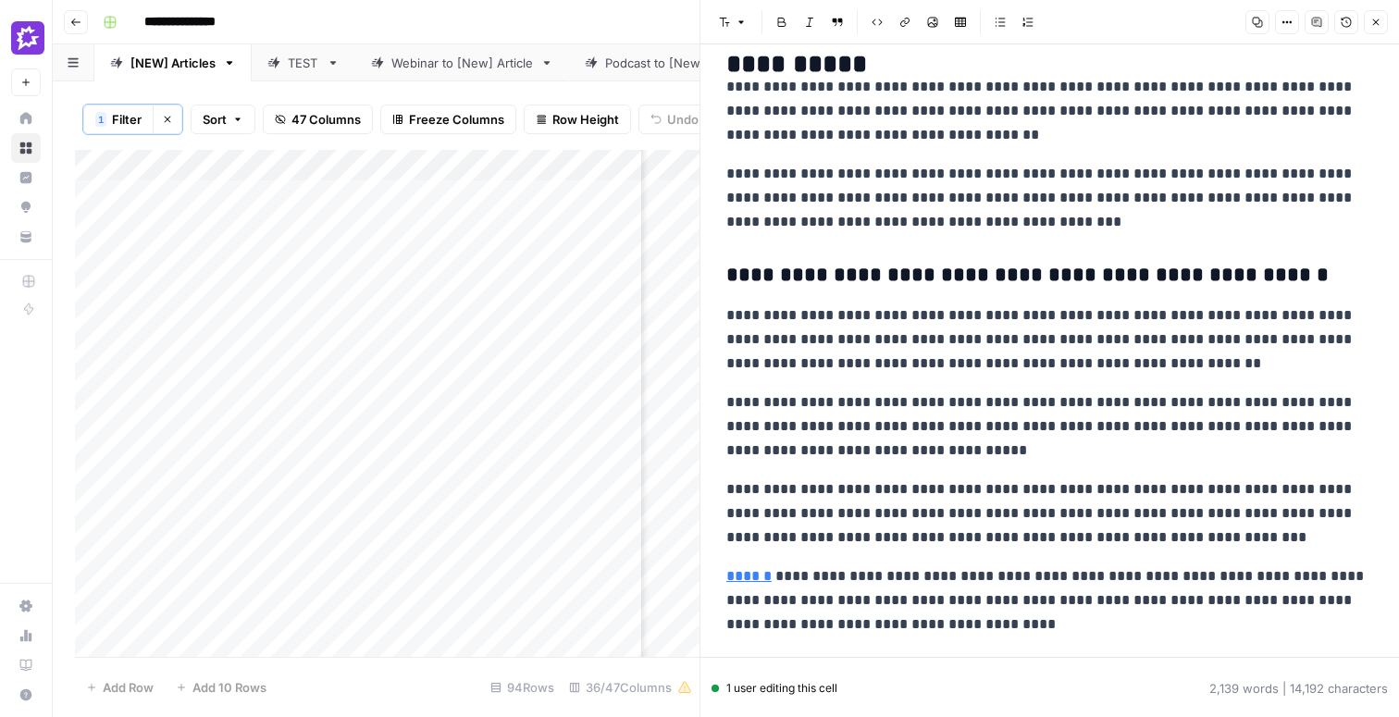
click at [1179, 197] on p "**********" at bounding box center [1049, 198] width 647 height 72
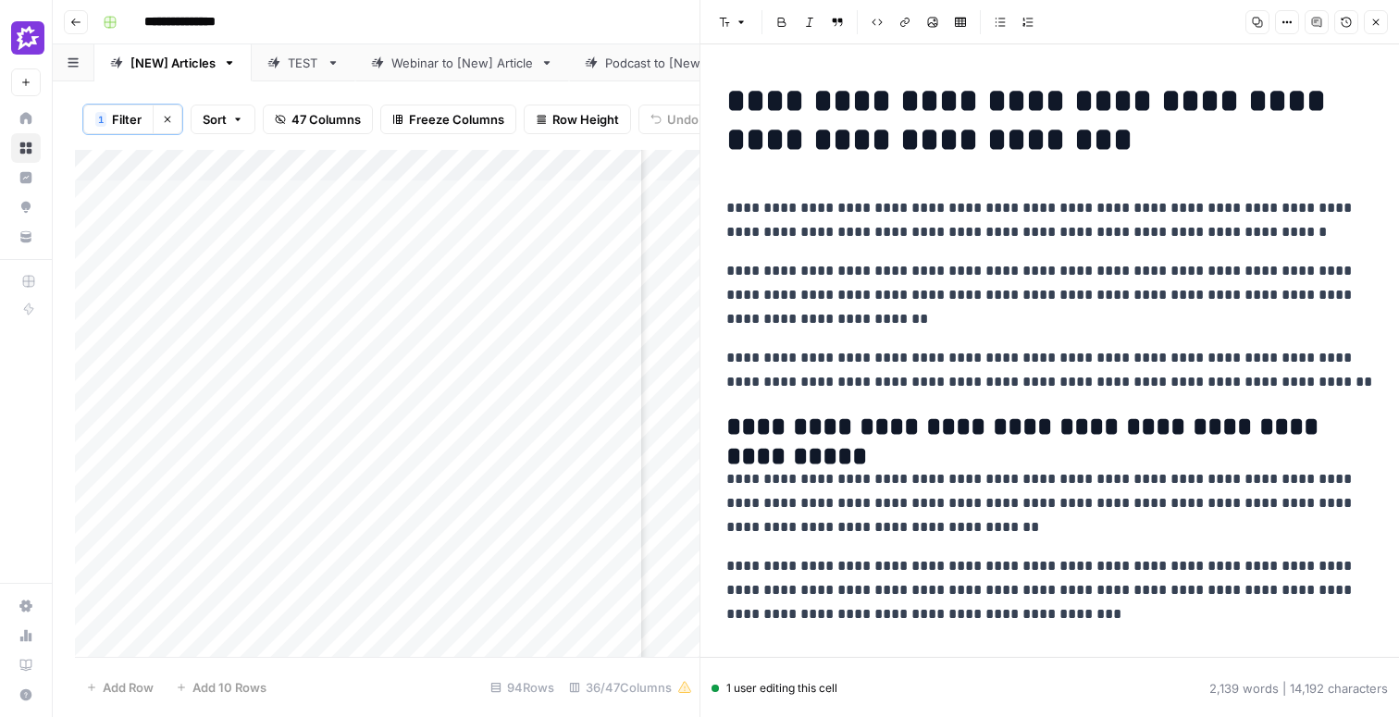
click at [1380, 24] on icon "button" at bounding box center [1375, 22] width 11 height 11
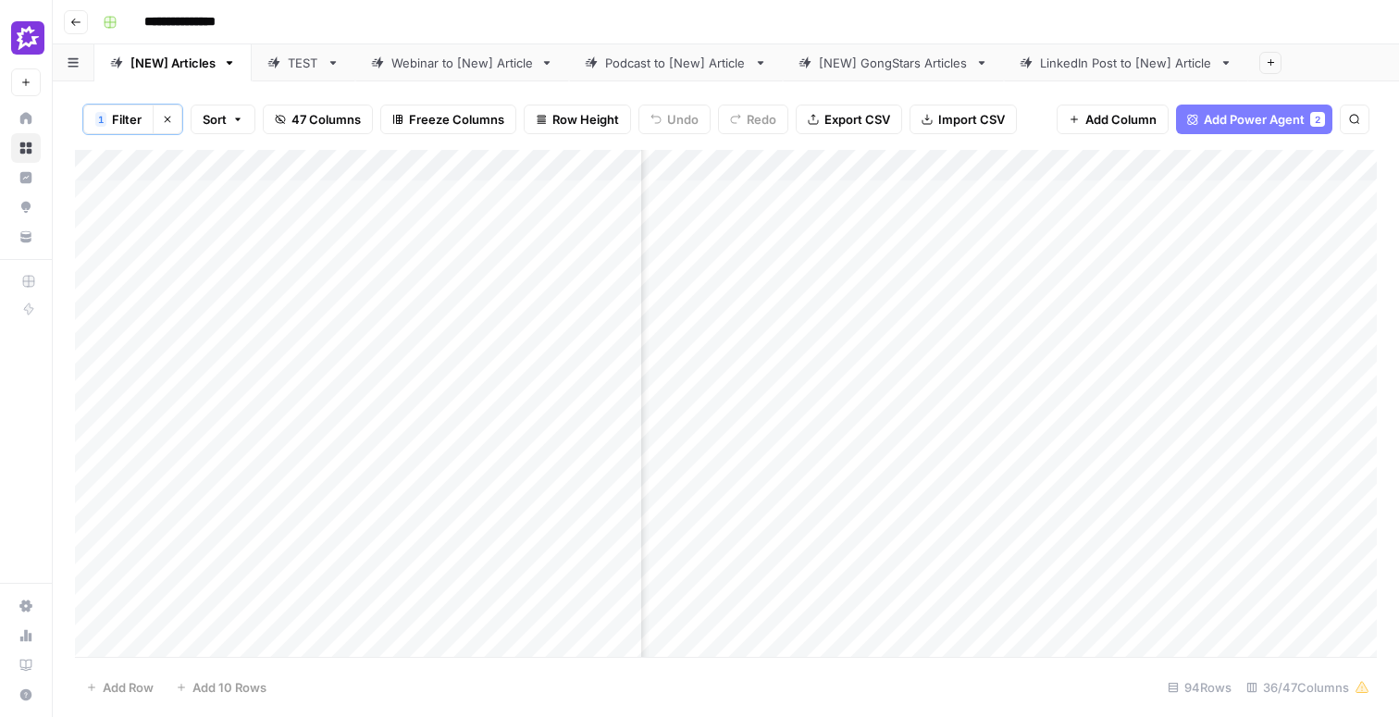
scroll to position [0, 2625]
click at [235, 260] on div "Add Column" at bounding box center [726, 403] width 1302 height 507
click at [902, 168] on div "Add Column" at bounding box center [726, 403] width 1302 height 507
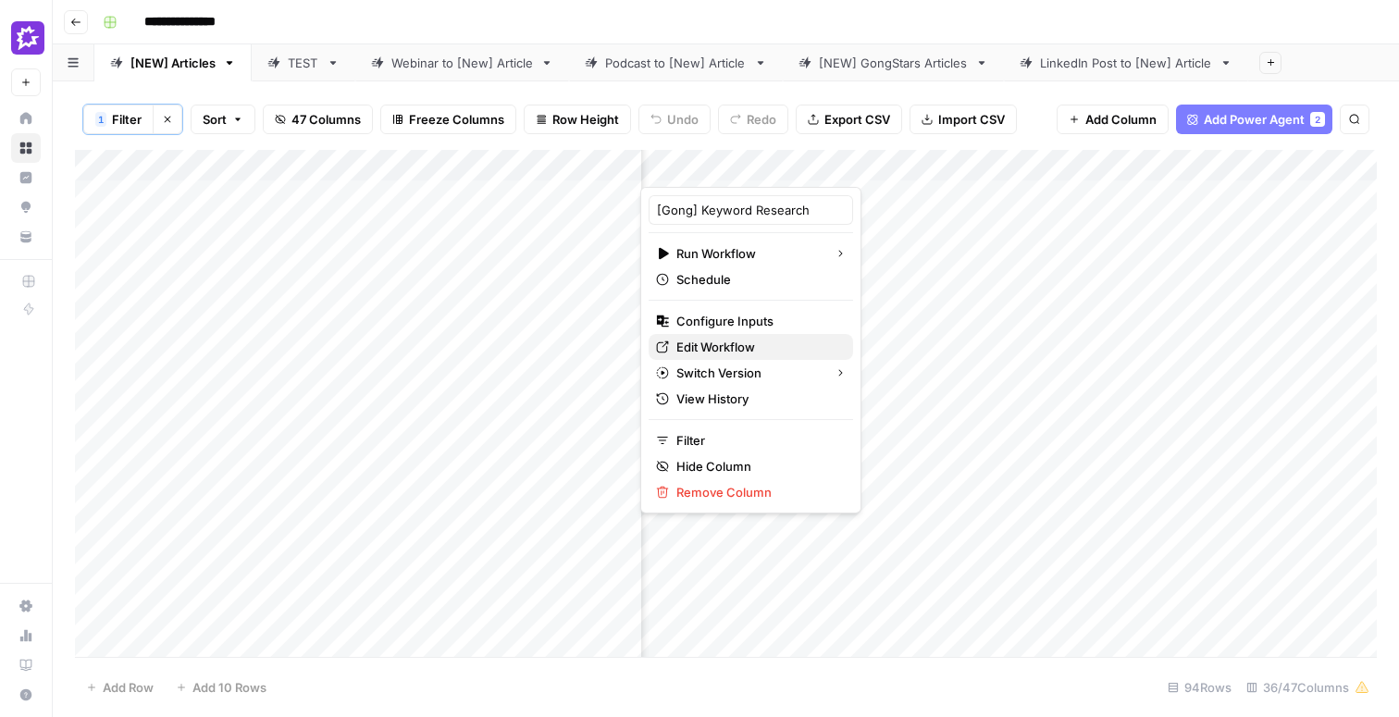
click at [676, 347] on span "Edit Workflow" at bounding box center [757, 347] width 162 height 19
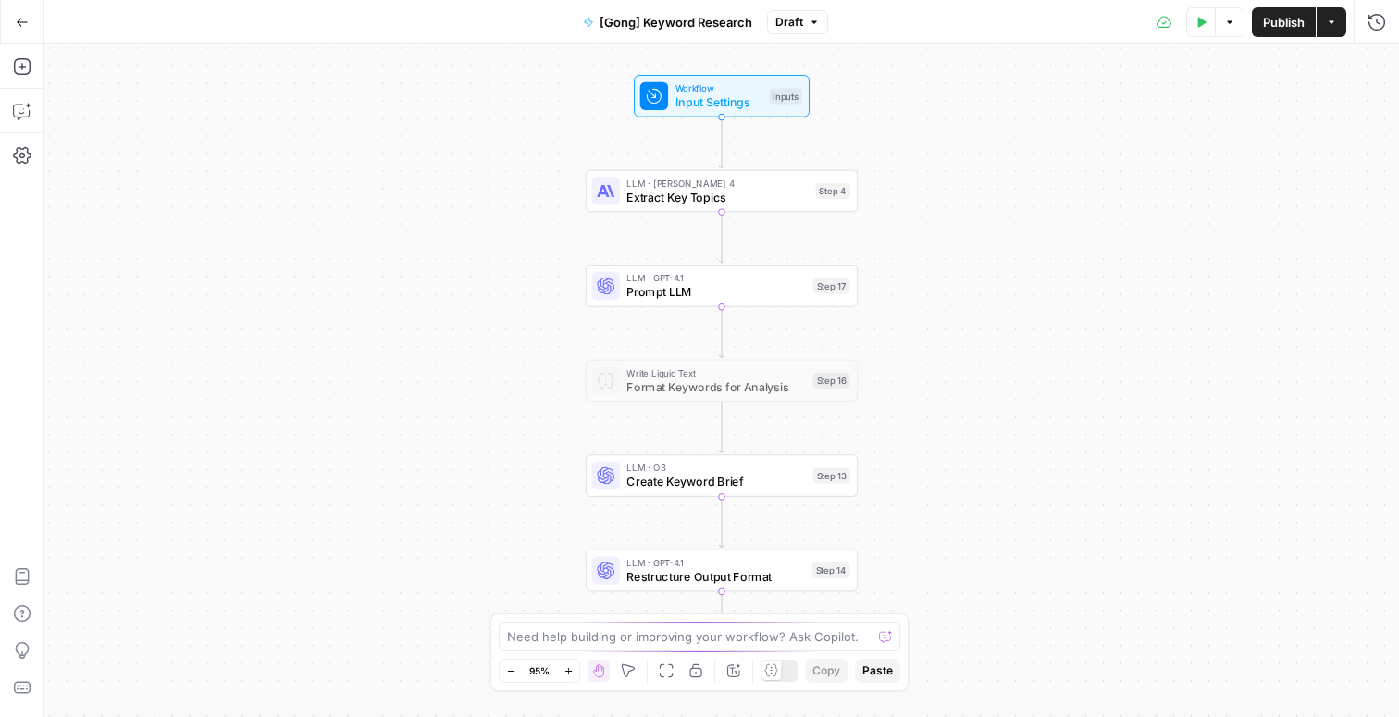
click at [706, 99] on span "Input Settings" at bounding box center [718, 102] width 87 height 18
click at [1378, 66] on icon "button" at bounding box center [1375, 66] width 11 height 11
click at [714, 198] on span "Extract Key Topics" at bounding box center [717, 198] width 182 height 18
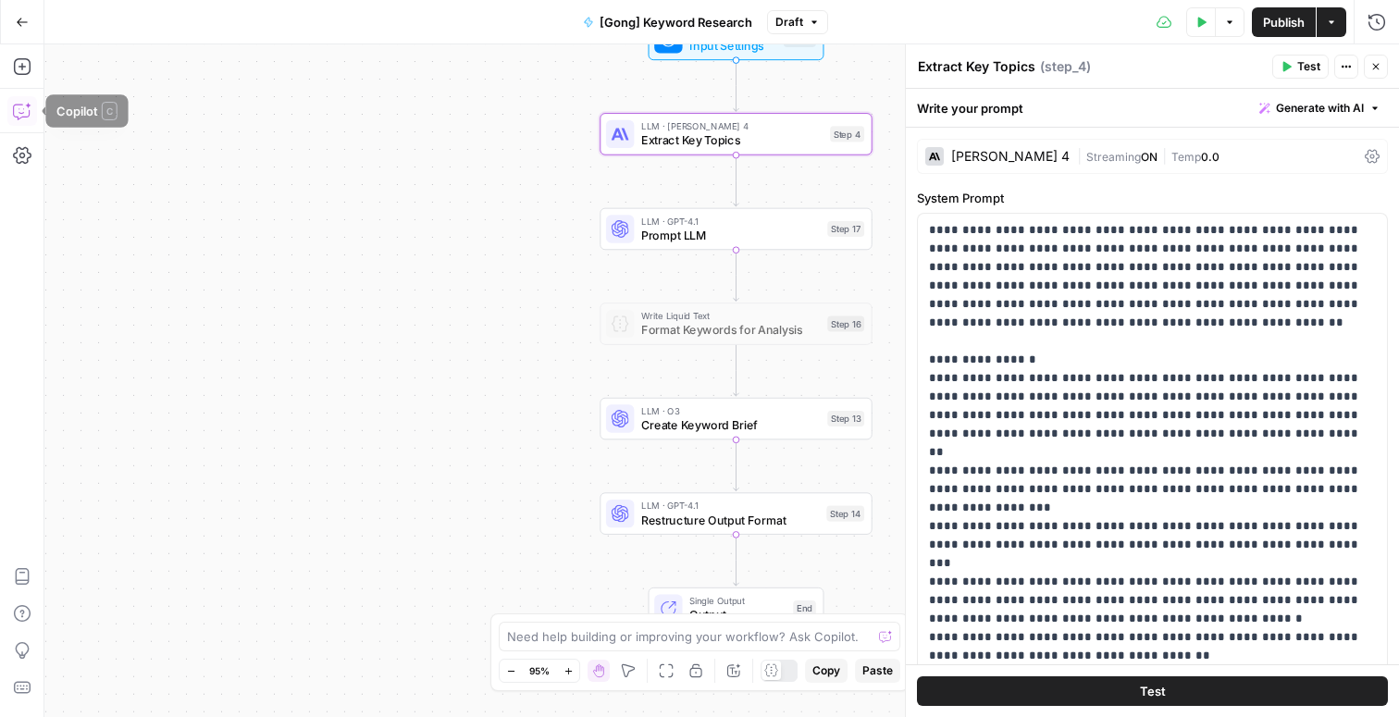
click at [15, 107] on icon "button" at bounding box center [22, 111] width 19 height 19
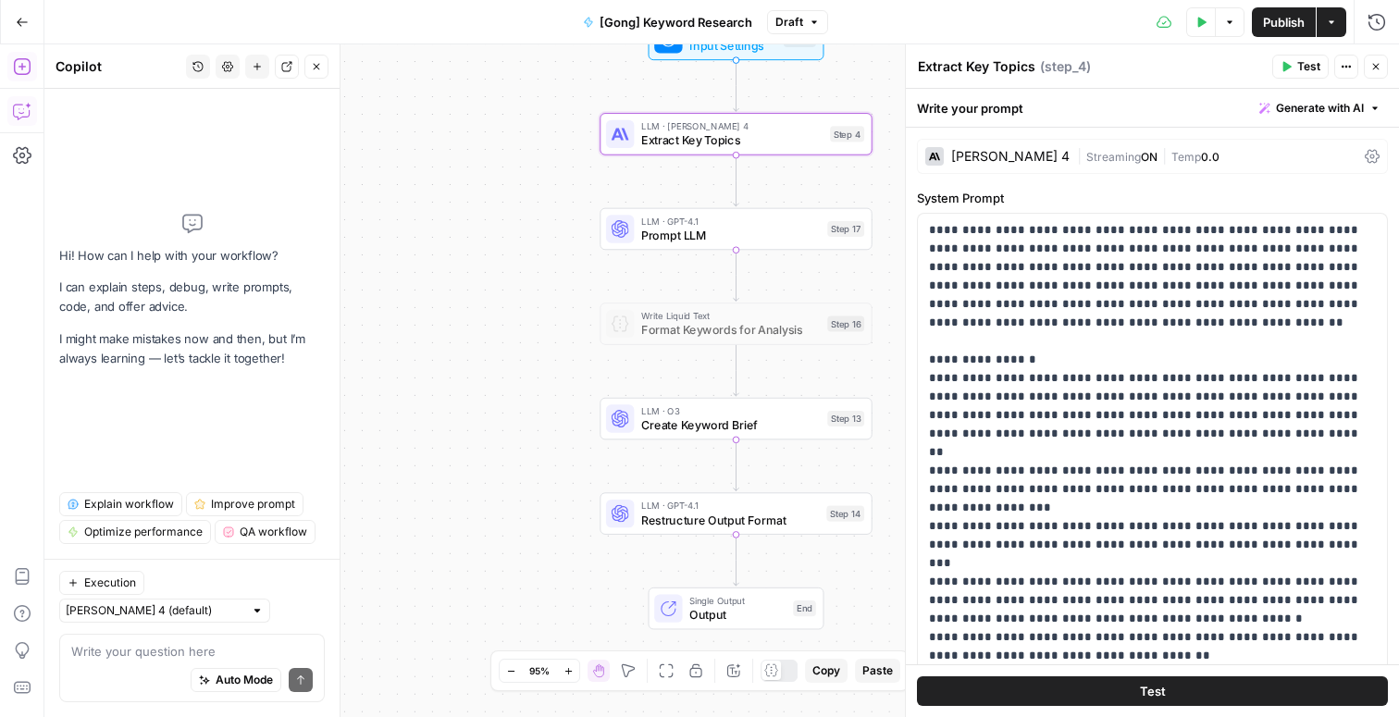
click at [18, 63] on icon "button" at bounding box center [22, 66] width 19 height 19
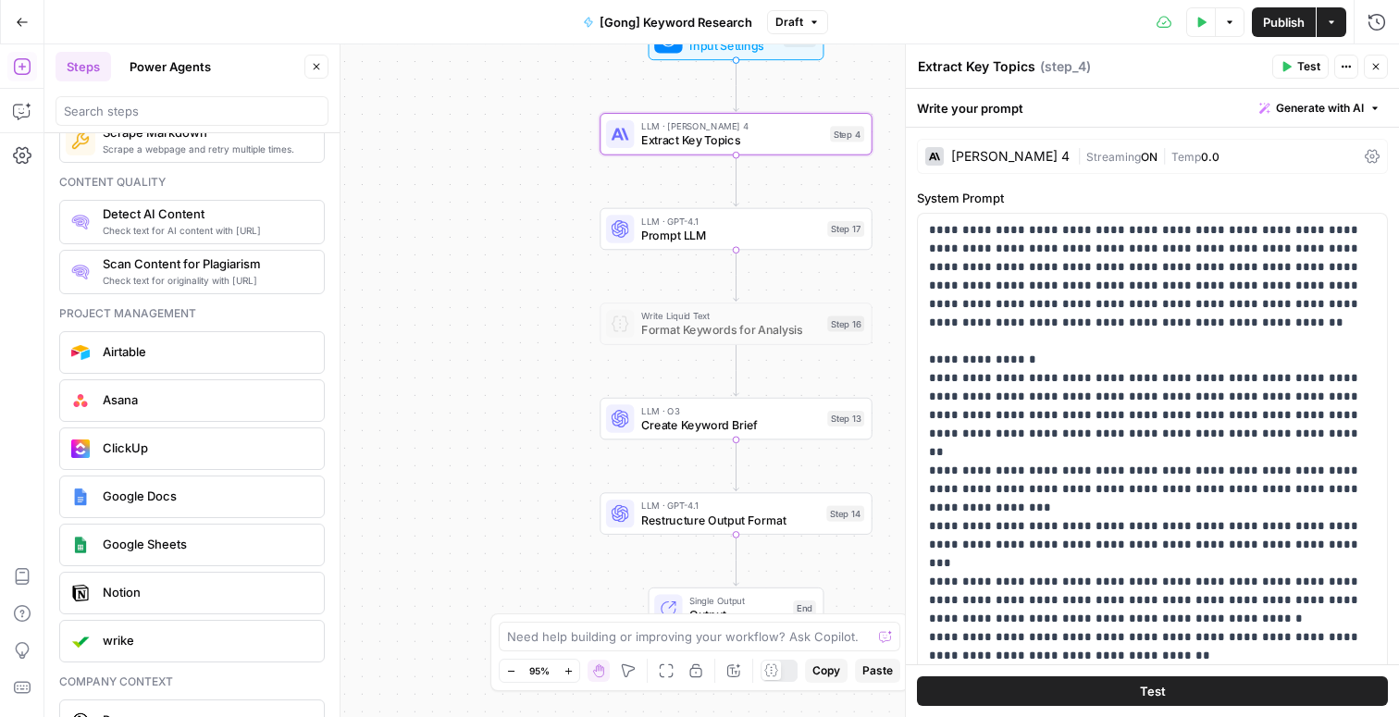
scroll to position [3321, 0]
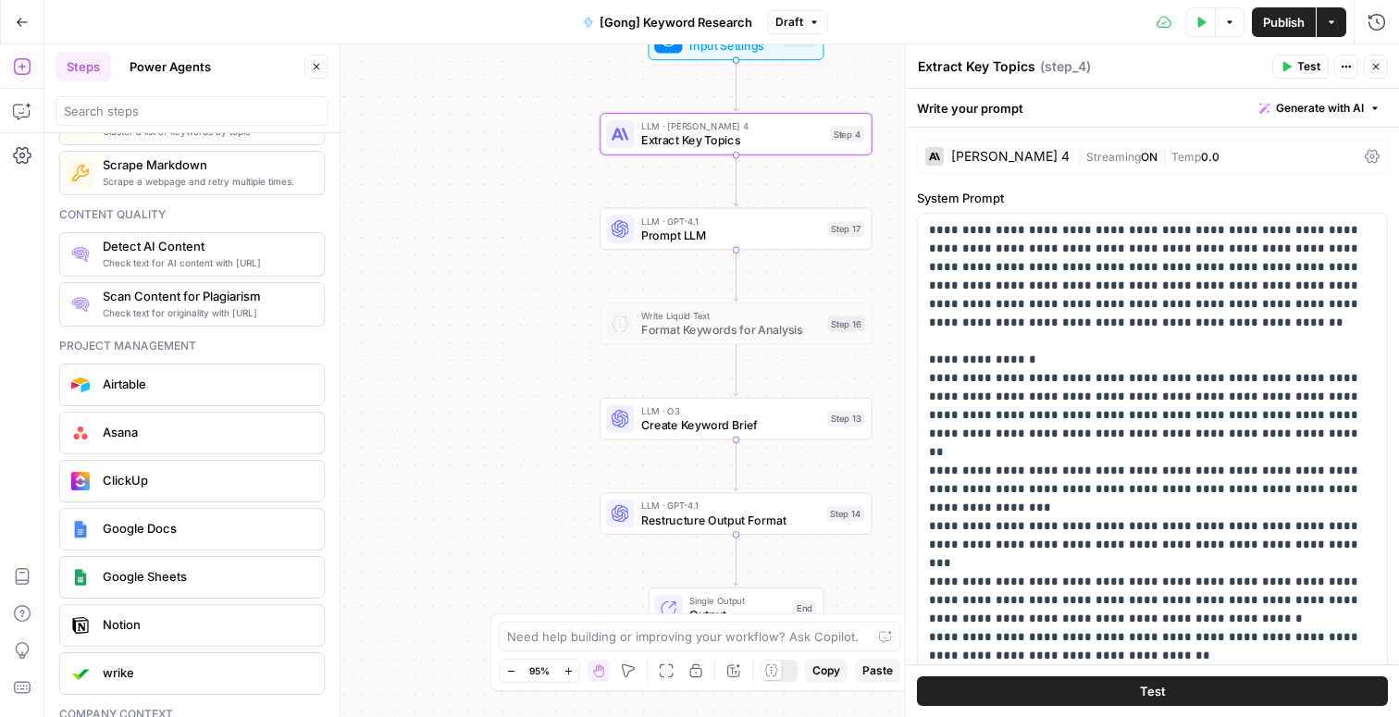
click at [487, 308] on div "Workflow Input Settings Inputs LLM · [PERSON_NAME] 4 Extract Key Topics Step 4 …" at bounding box center [721, 380] width 1355 height 673
